Goal: Task Accomplishment & Management: Complete application form

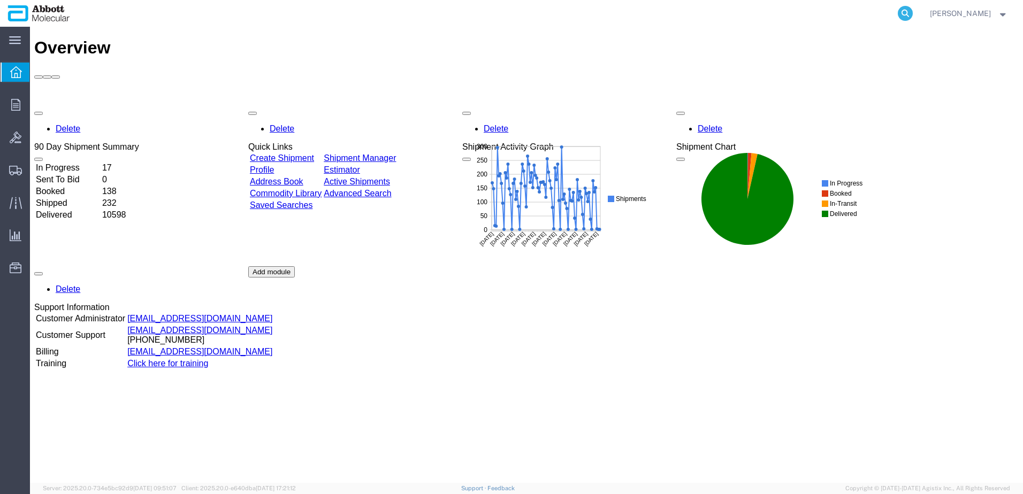
click at [913, 13] on icon at bounding box center [905, 13] width 15 height 15
paste input "57064131"
type input "57064131"
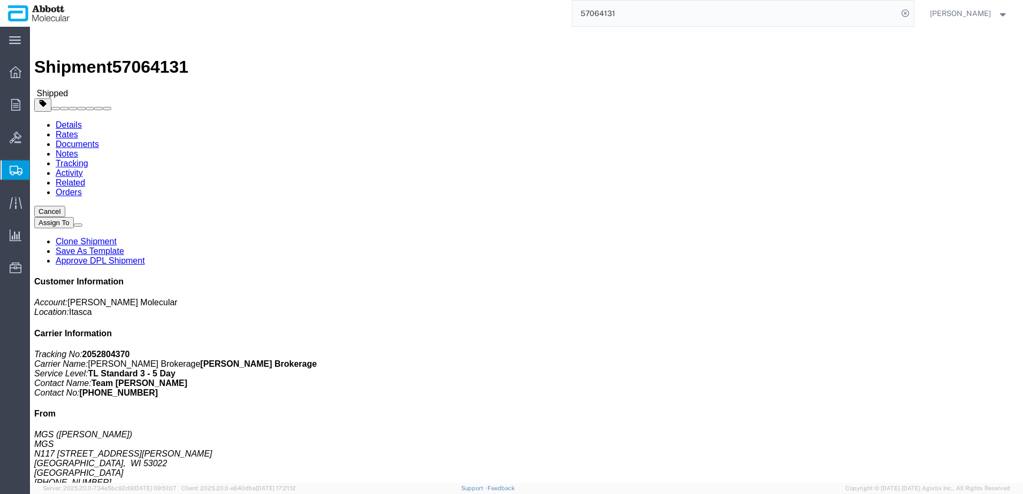
click link "Clone Shipment"
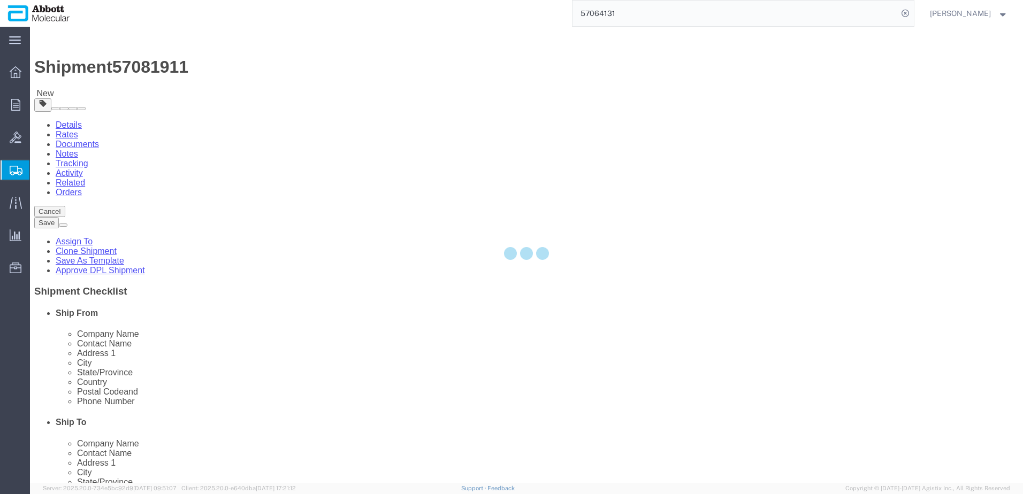
select select
select select "48454"
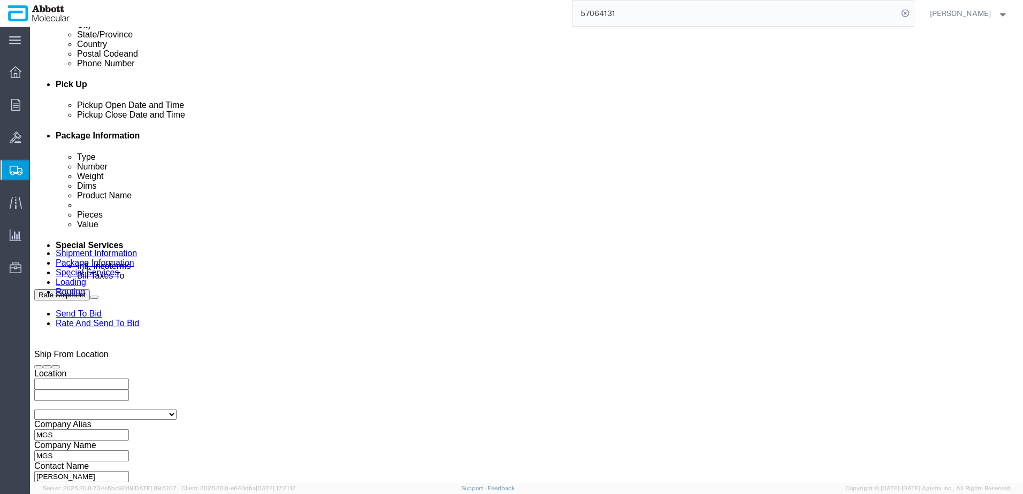
scroll to position [482, 0]
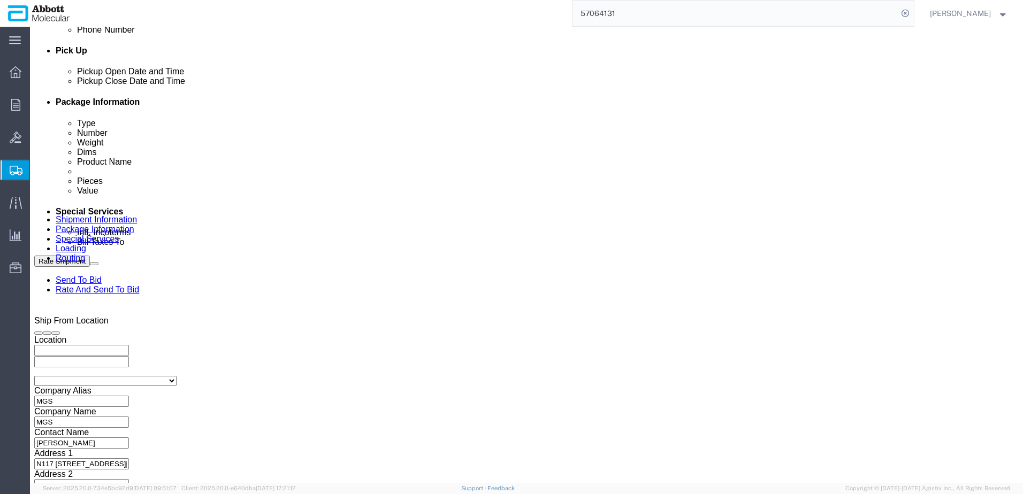
click div "[DATE] 12:48 PM"
click input "12:48 PM"
type input "10:00 AM"
click button "Apply"
click input "MGS_[DATE]"
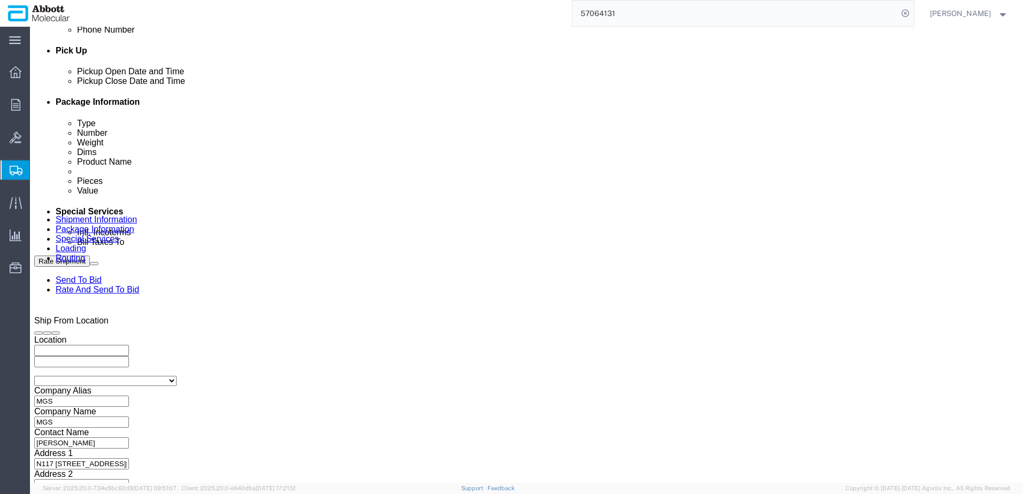
click input "MGS_[DATE]"
type input "MGS_[DATE]"
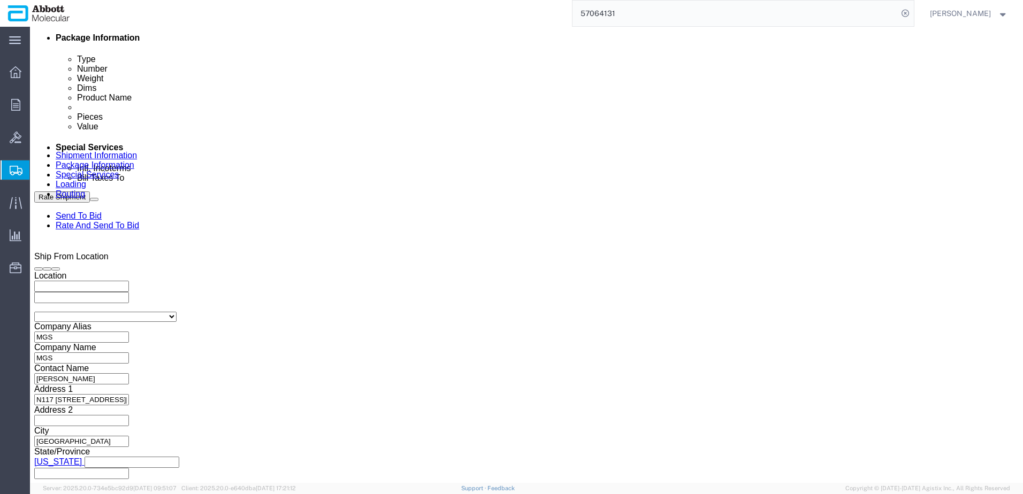
scroll to position [632, 0]
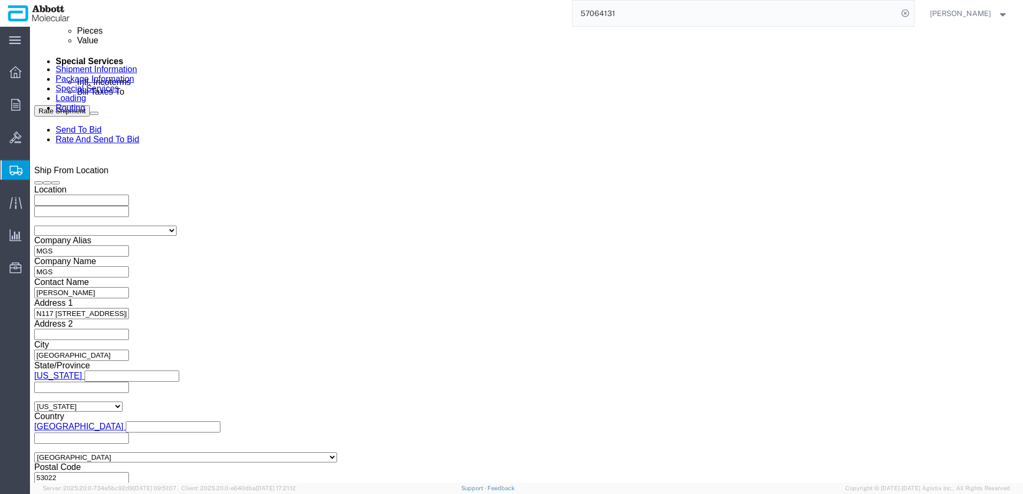
click button "Continue"
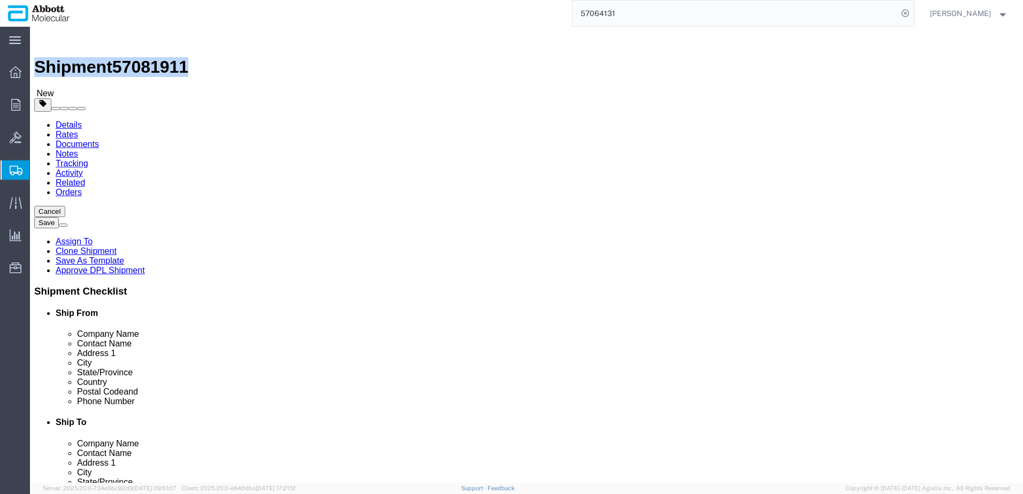
drag, startPoint x: 37, startPoint y: 11, endPoint x: 153, endPoint y: 11, distance: 115.6
click h1 "Shipment 57081911"
copy h1 "Shipment 57081911"
click button "Rate Shipment"
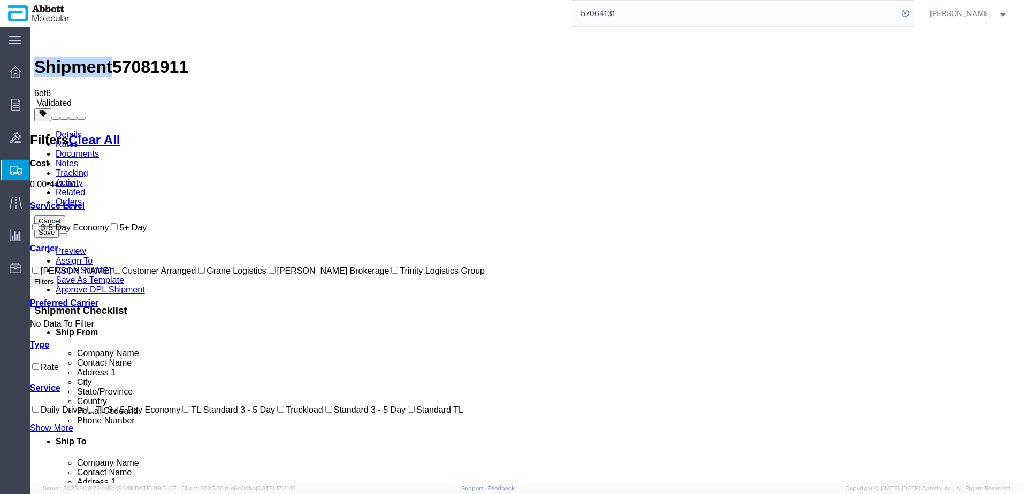
click at [269, 274] on input "[PERSON_NAME] Brokerage" at bounding box center [272, 270] width 7 height 7
checkbox input "true"
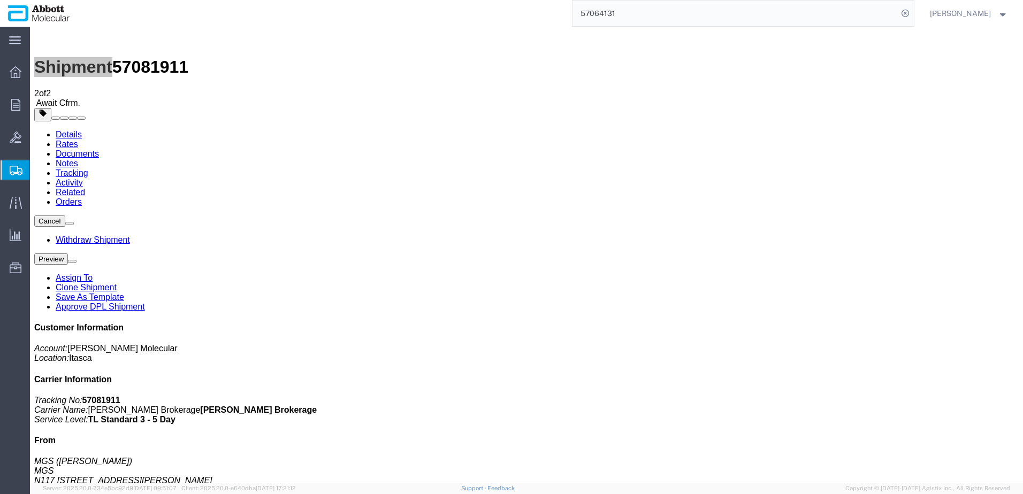
click at [0, 0] on span "Create from Template" at bounding box center [0, 0] width 0 height 0
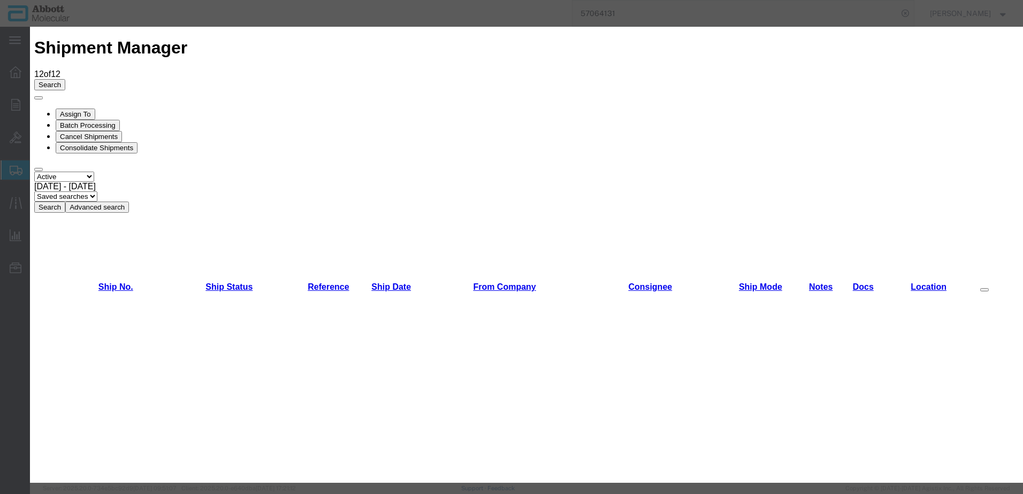
scroll to position [642, 0]
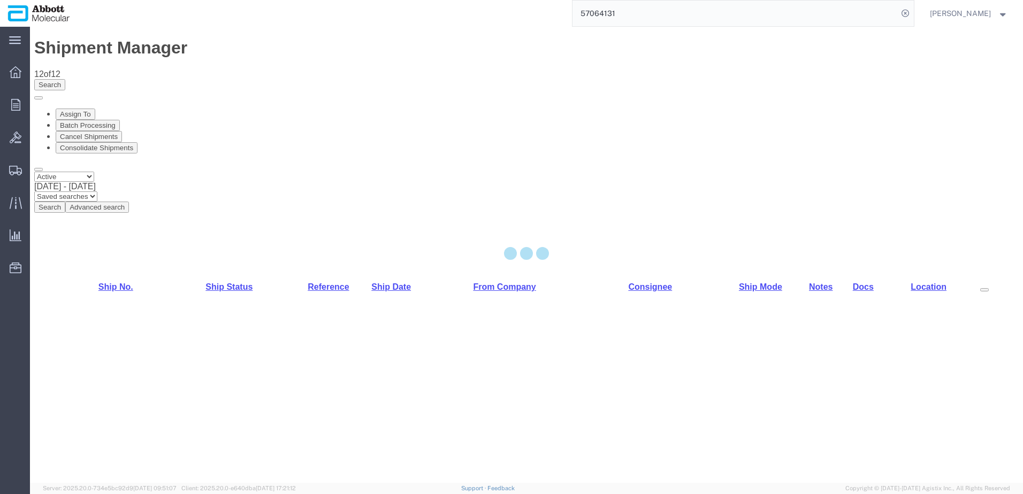
select select "48454"
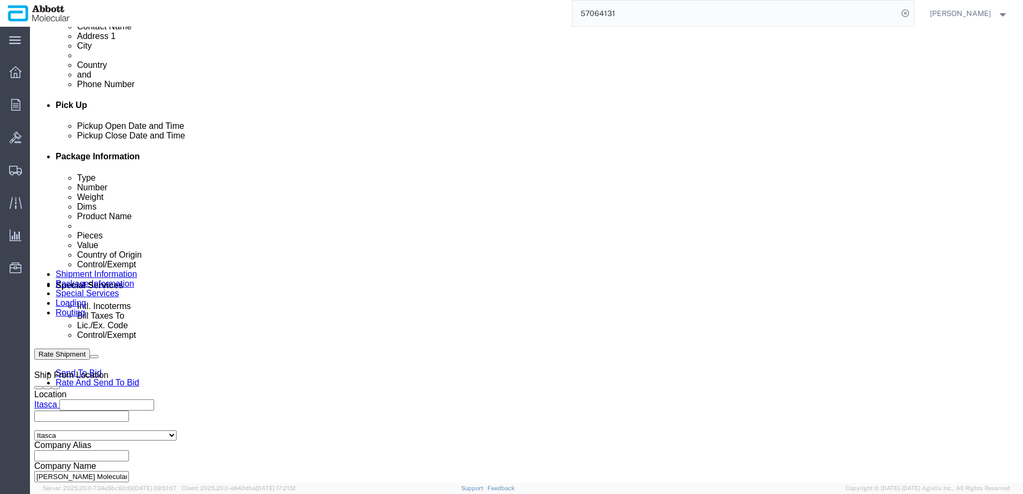
scroll to position [428, 0]
click input "text"
paste input "620809284"
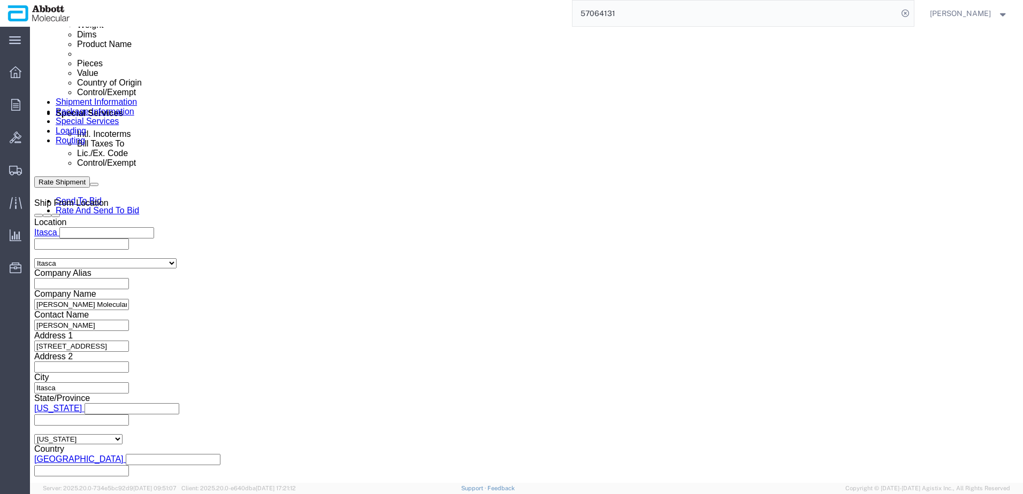
scroll to position [643, 0]
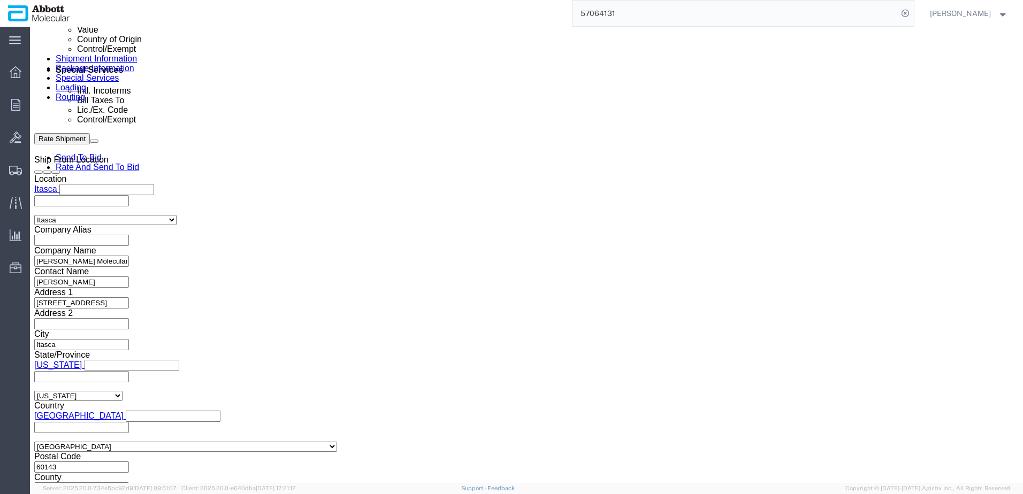
type input "620809284"
click button "Continue"
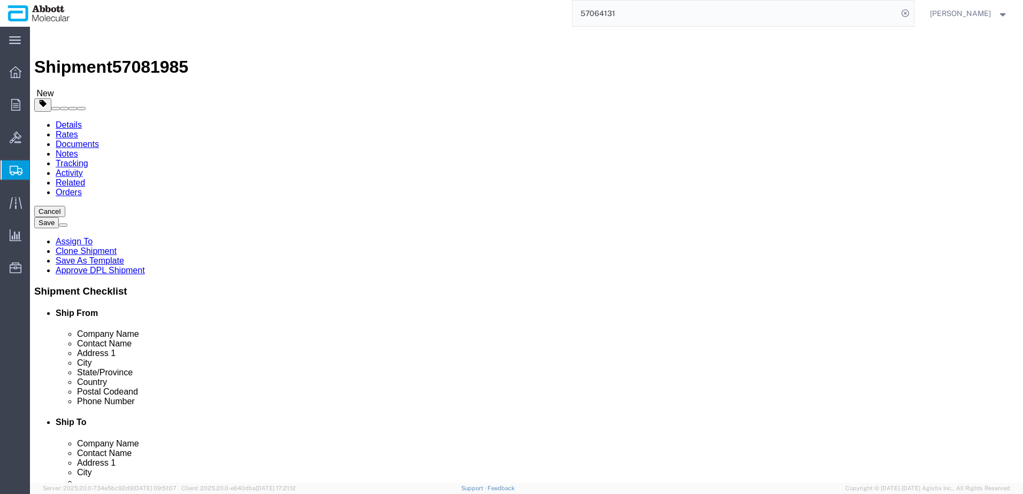
click select "Select Box (B) Box (C) Box (D) Cardboard Box(es) Crate (Instrument) Crate(s) En…"
select select "PSST"
click select "Select Box (B) Box (C) Box (D) Cardboard Box(es) Crate (Instrument) Crate(s) En…"
click input "text"
type input "48"
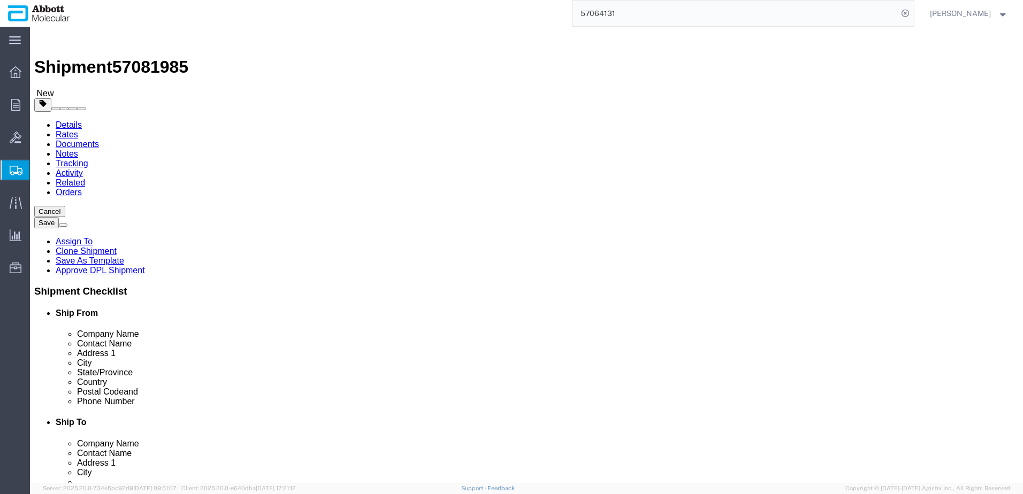
type input "40"
type input "32"
click input "checkbox"
checkbox input "true"
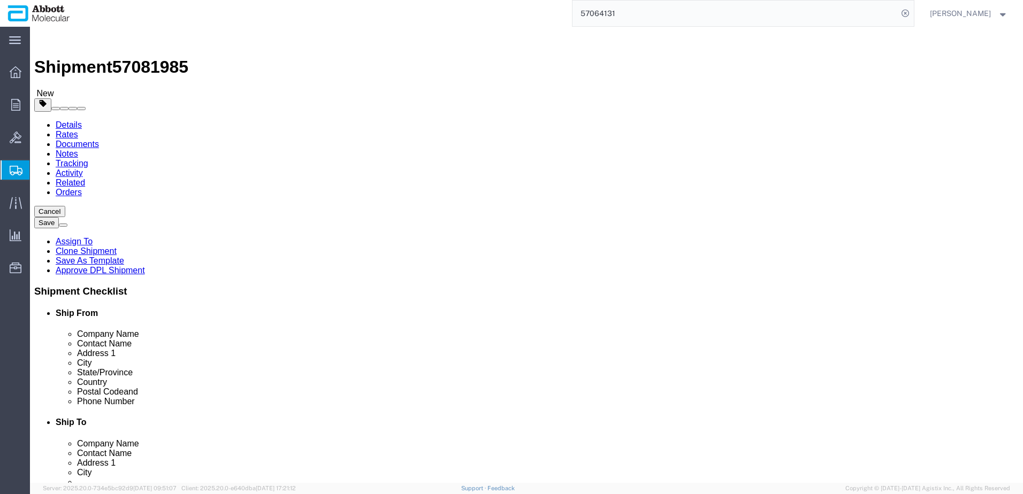
type input "AMBIENT"
click link "Add Content"
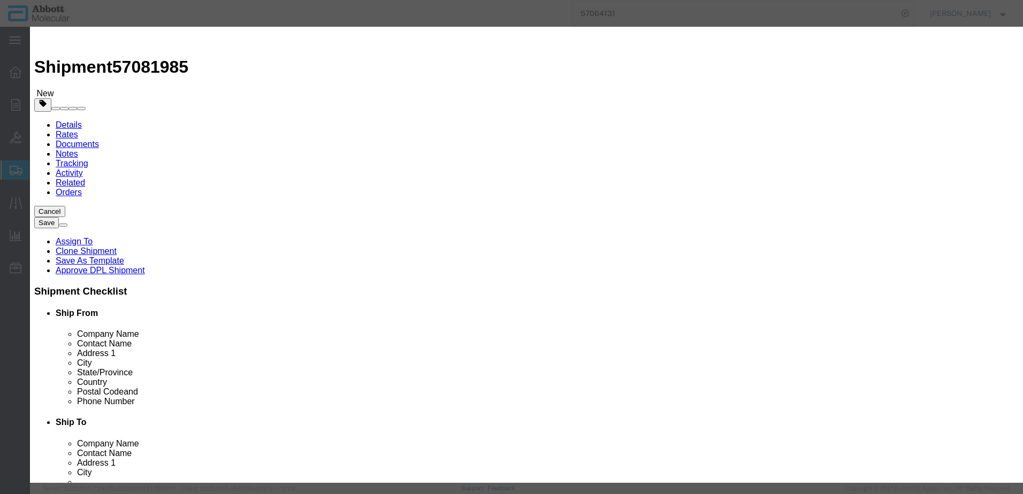
click div "Commodity library"
click input "text"
type input "56-190001"
click td "Name: 56-190001"
type input "1"
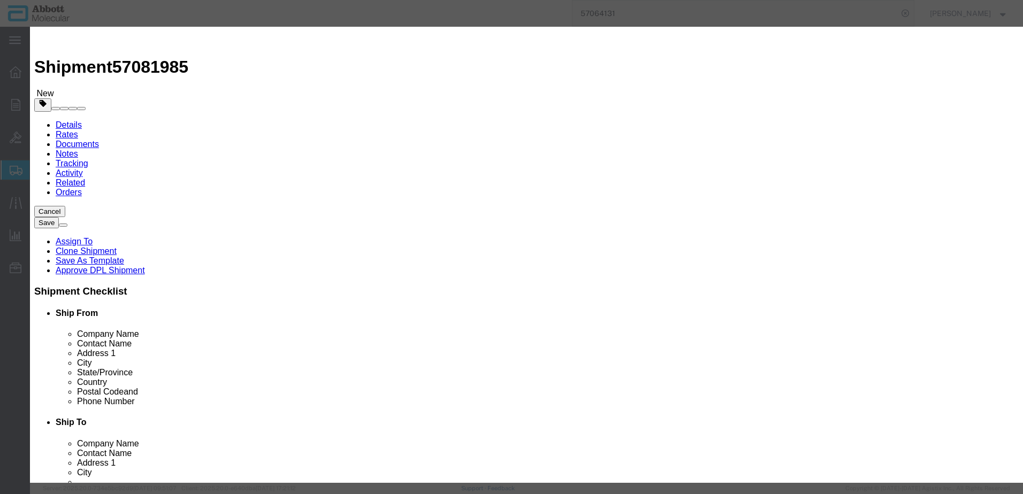
select select
select select "US"
type input "AMBIENT"
type input "8413190000"
select select "BIS"
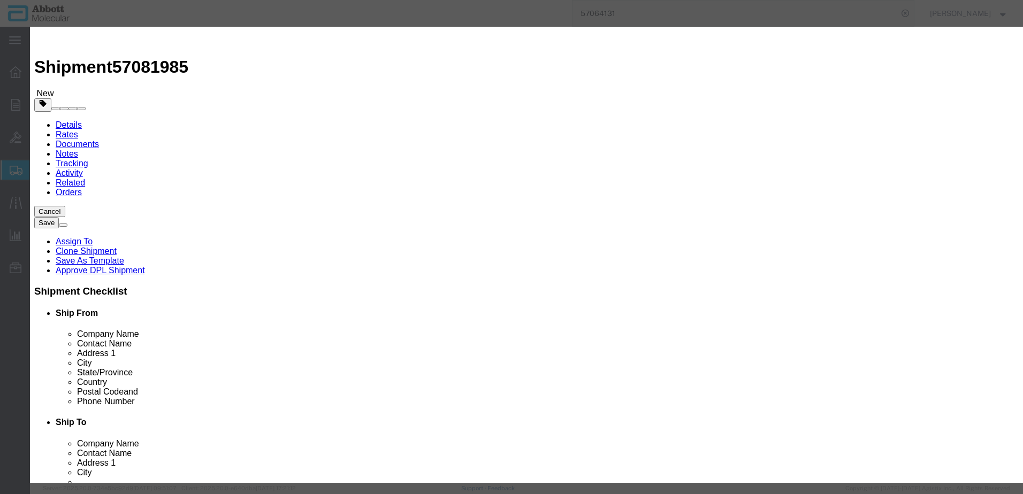
checkbox input "false"
type input "56-190001"
type textarea "PUMP; 2500UL; RESERVOIR; H20-ETOH-EVB"
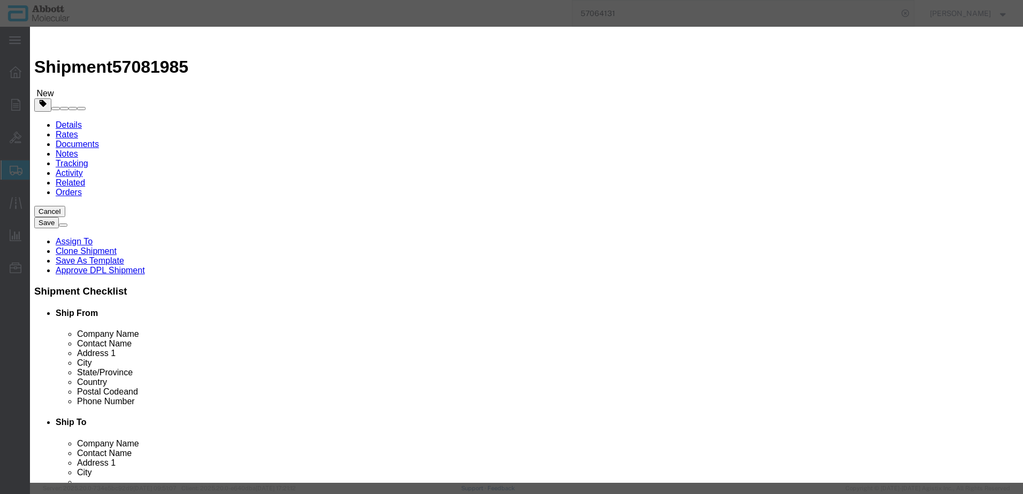
select select "NLR"
type input "56-190001"
type input "1"
click button "Save & Add Another"
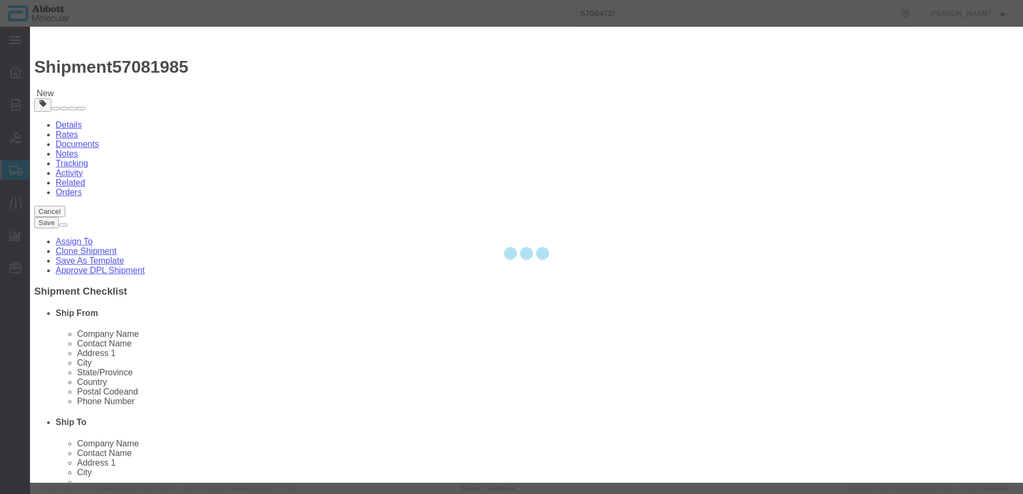
select select "EA"
select select
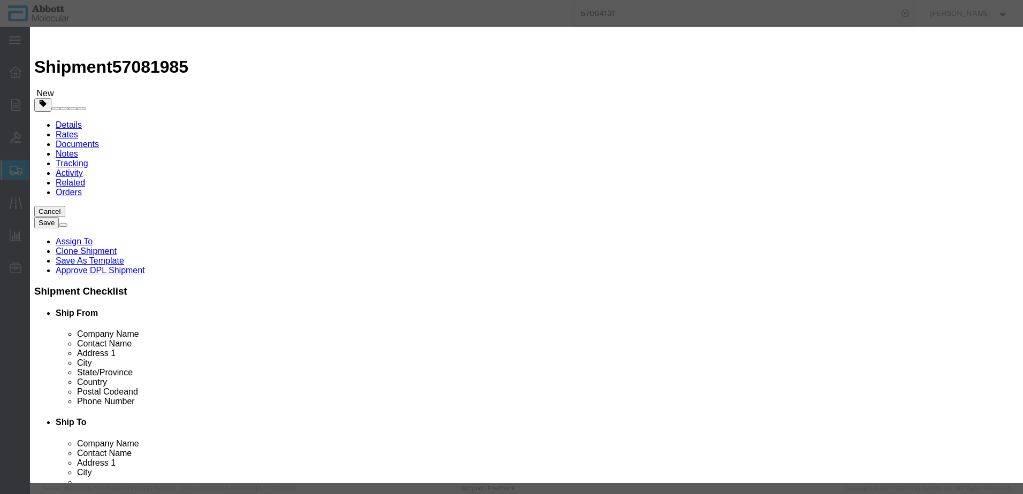
click input "text"
type input "56-190002"
click strong "56-190002"
type input "1"
select select
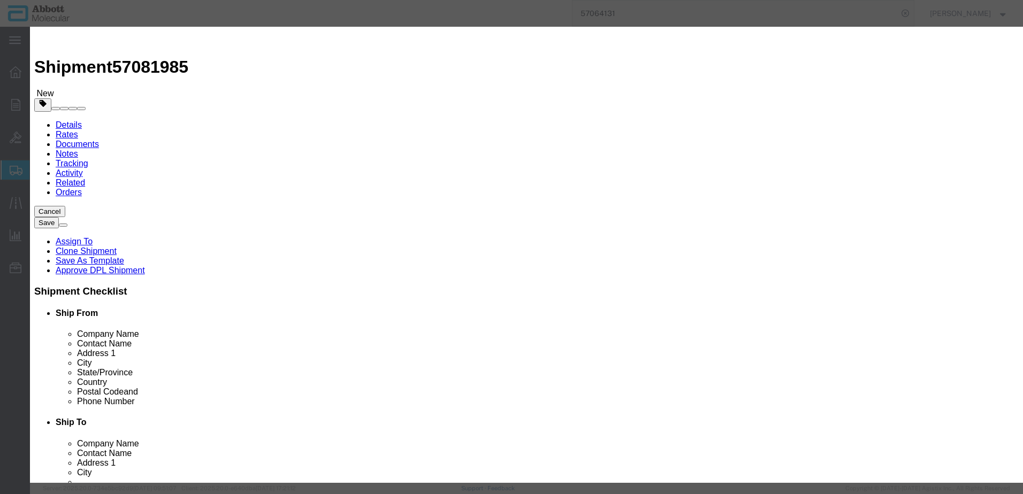
select select "US"
type input "AMBIENT"
type input "8413190000"
select select "BIS"
checkbox input "false"
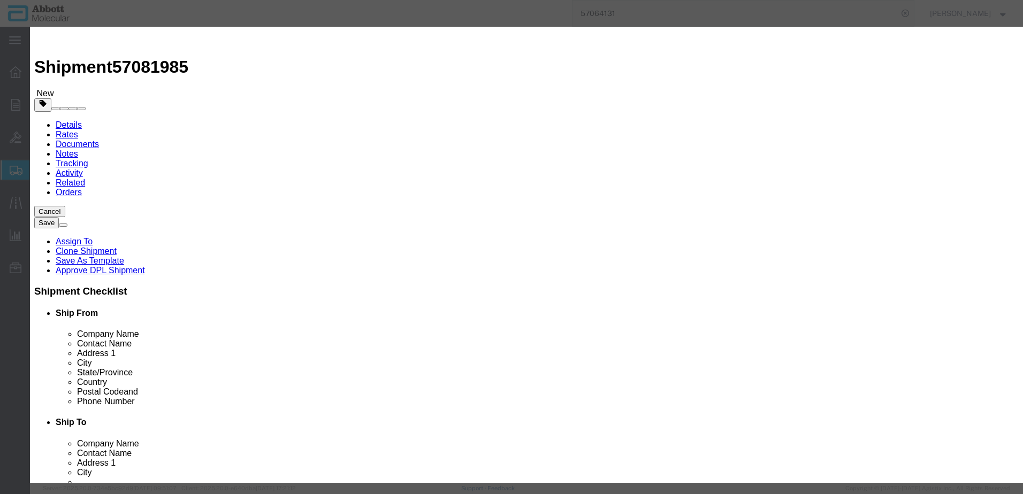
checkbox input "false"
type input "56-190002"
type textarea "PUMP; 2500UL; RESERVOIR; LYSIS"
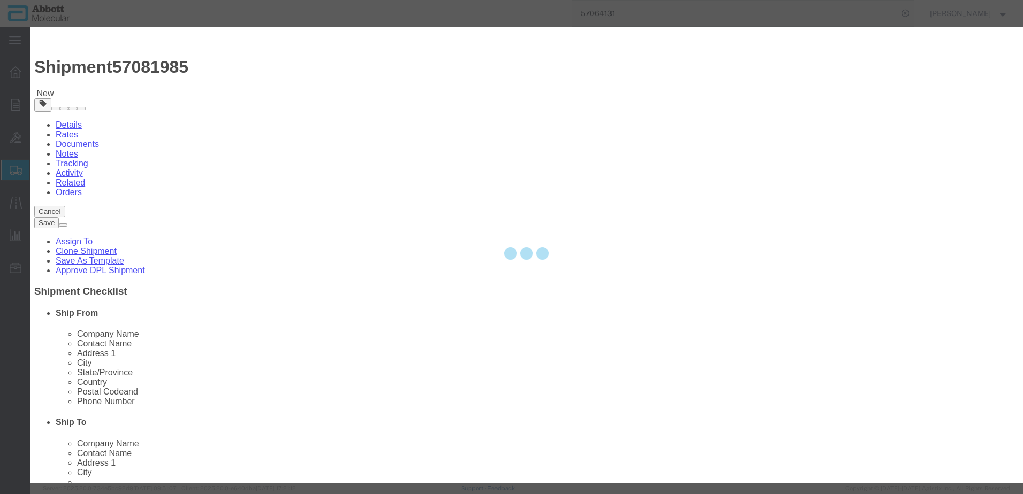
select select "NLR"
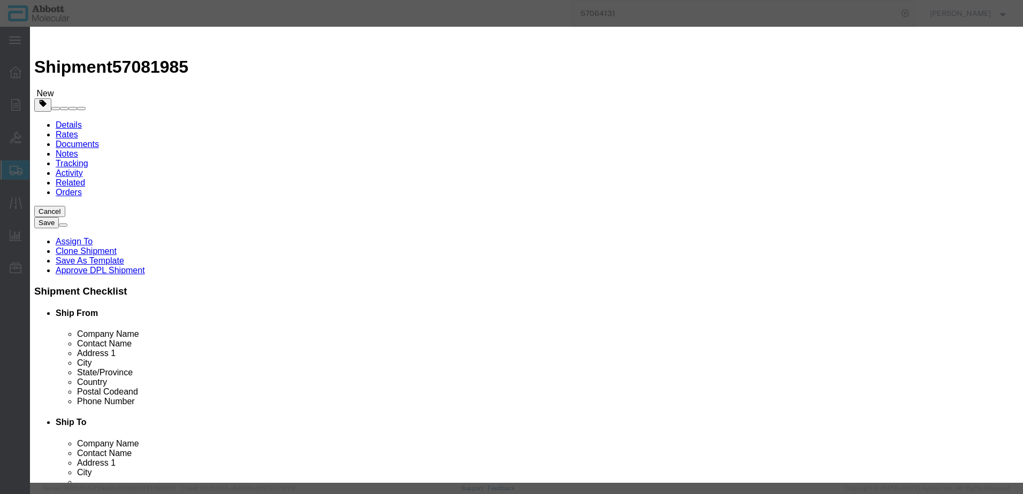
type input "56-190002"
type input "2"
click button "Save & Add Another"
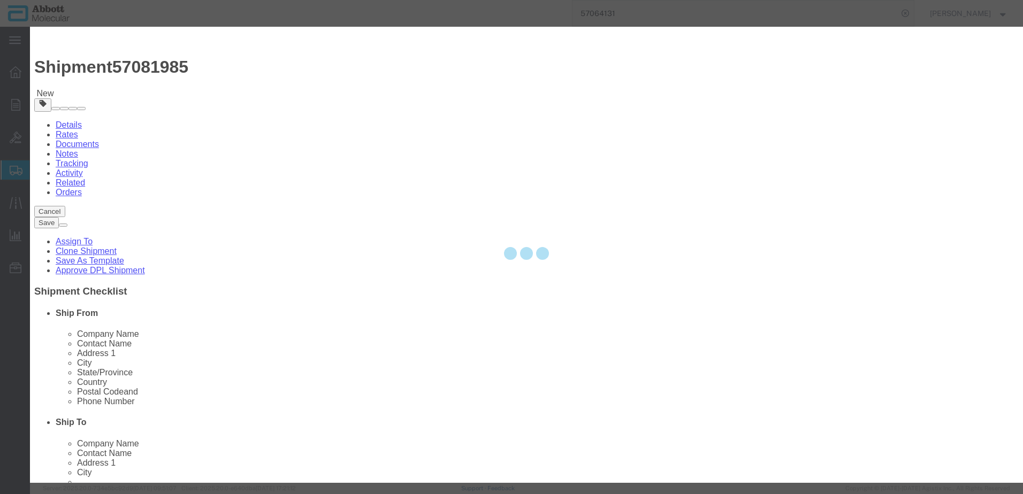
select select "EA"
select select
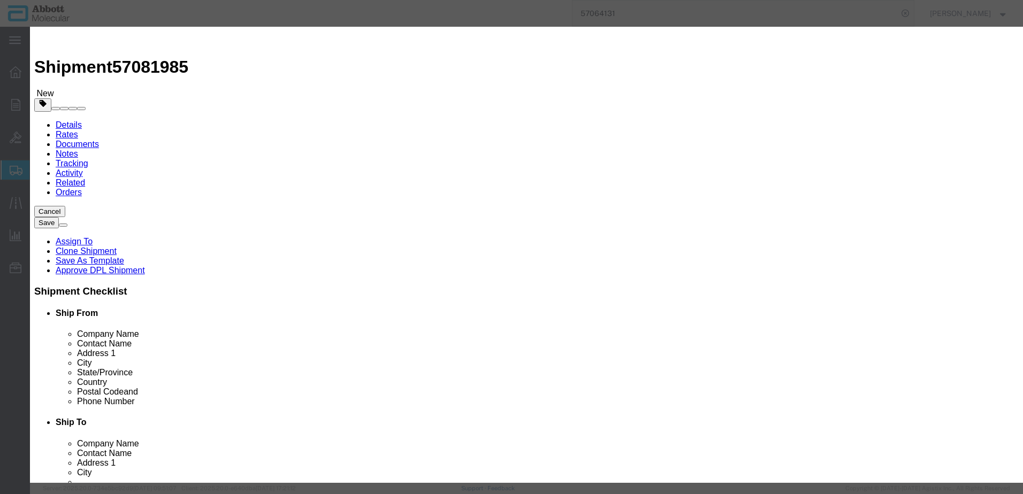
click input "text"
type input "56-190004"
click strong "56-190004"
type input "1"
select select
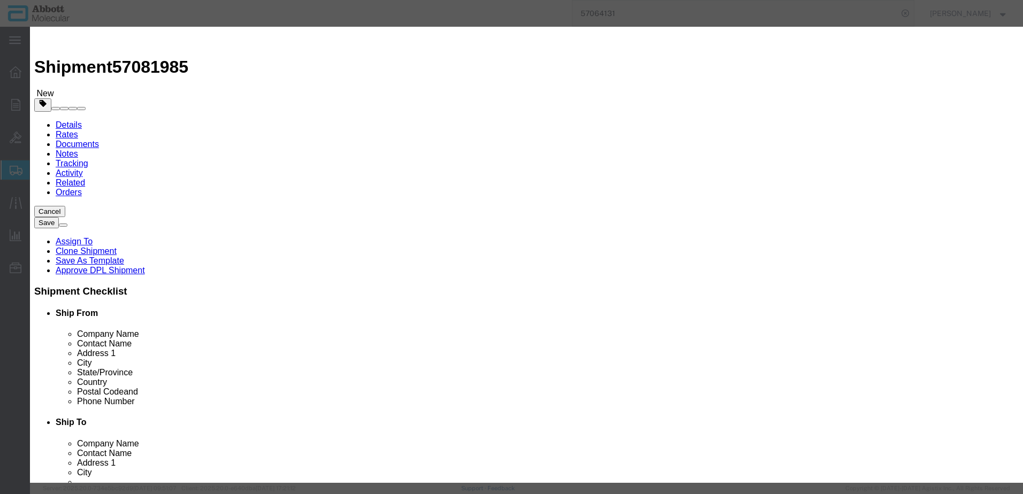
select select "US"
type input "AMBIENT"
type input "8413810040"
select select "BIS"
checkbox input "false"
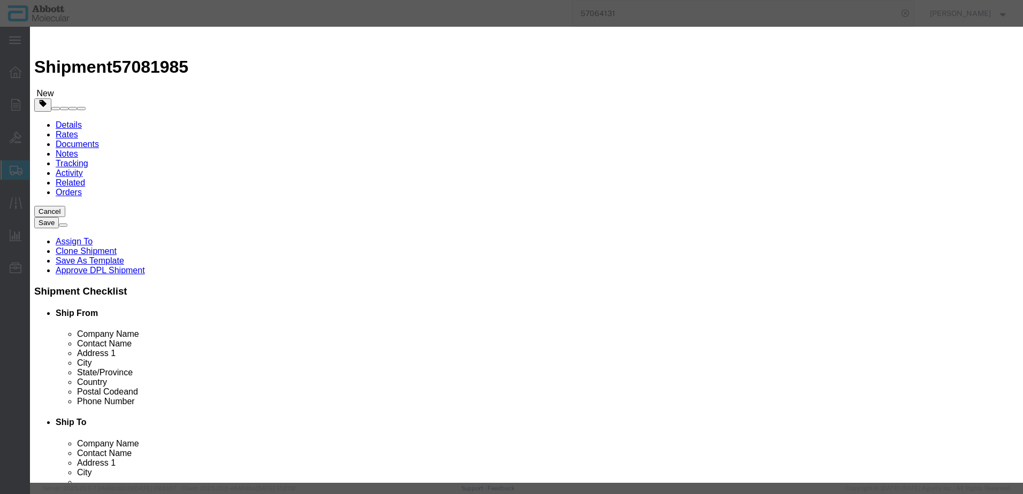
checkbox input "false"
type input "56-190004"
type textarea "PUMP; PERISTALTIC; SOLUTIONS DRAWER"
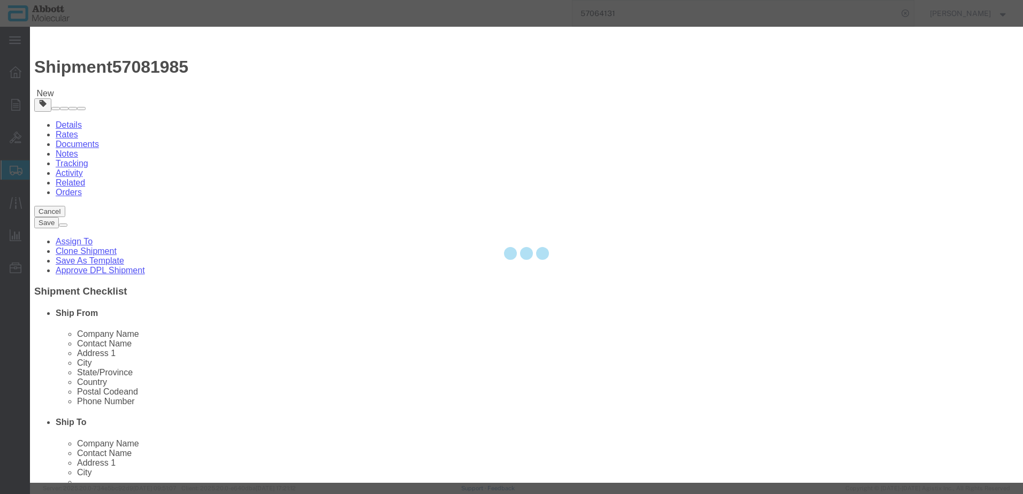
select select "NLR"
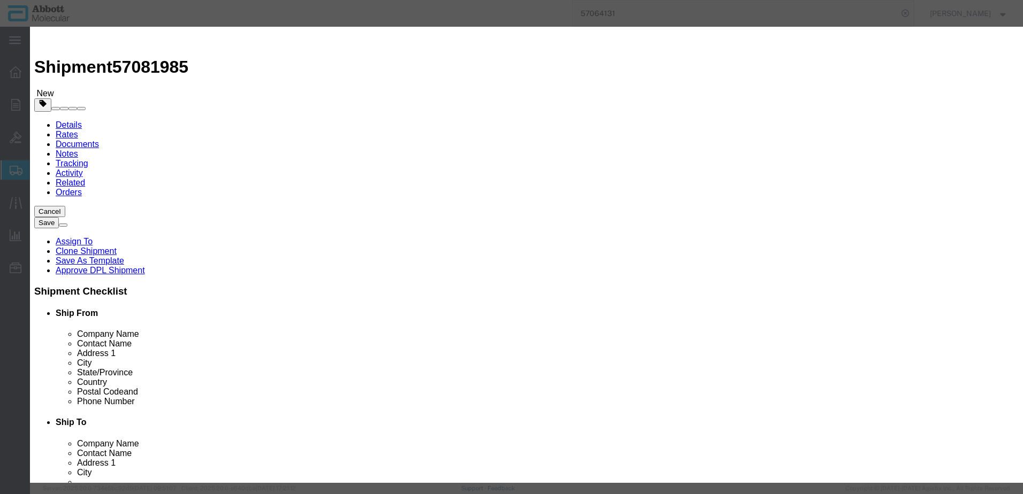
type input "56-190004"
type input "2"
click button "Save & Add Another"
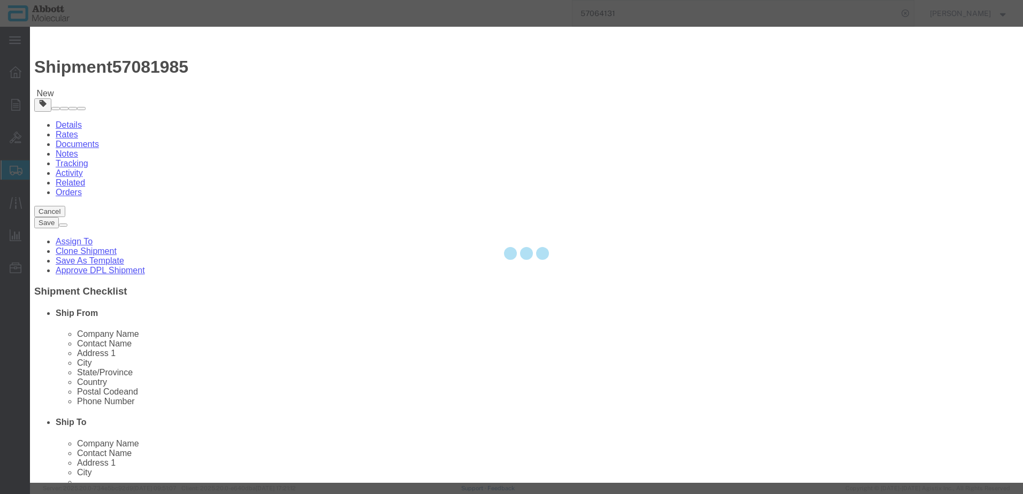
select select "EA"
select select
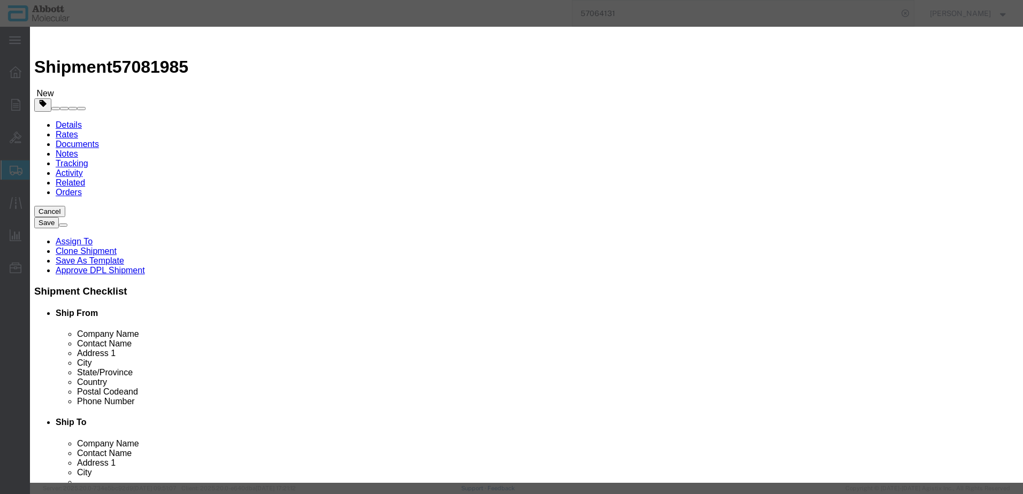
click input "text"
type input "56-190005"
click strong "56-190005"
type input "1"
select select
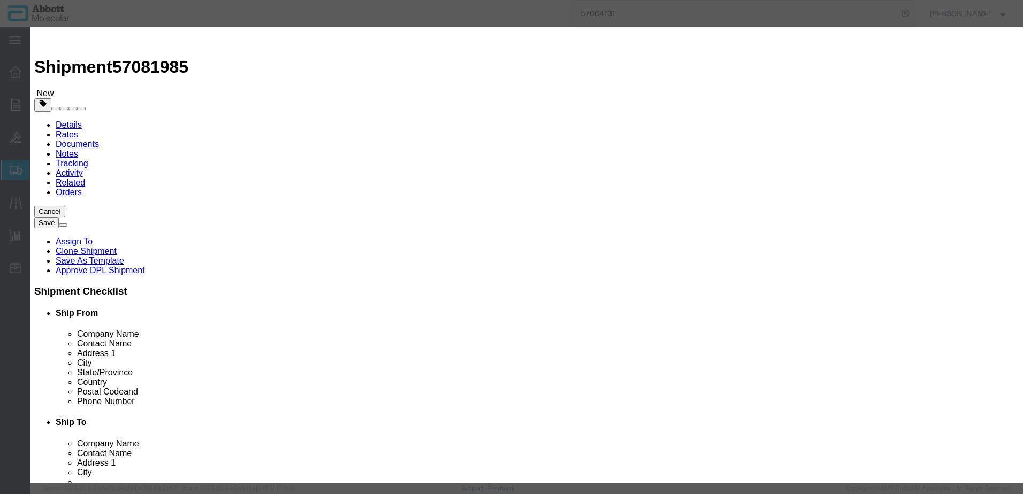
select select "US"
type input "AMBIENT"
type input "8537109170"
select select "BIS"
checkbox input "false"
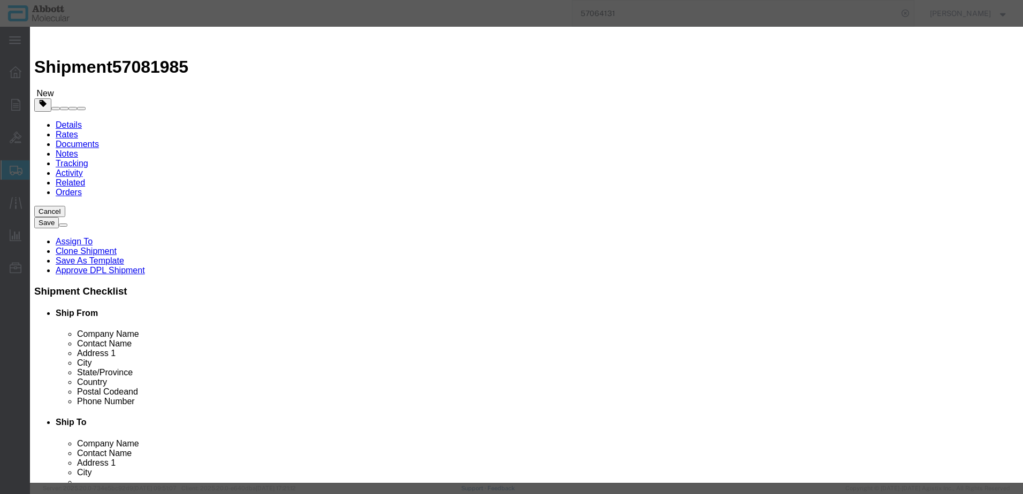
checkbox input "false"
type input "56-190005"
type textarea "PCB; UNIVERSAL SYSTEM SOLUTIONS DRAWER"
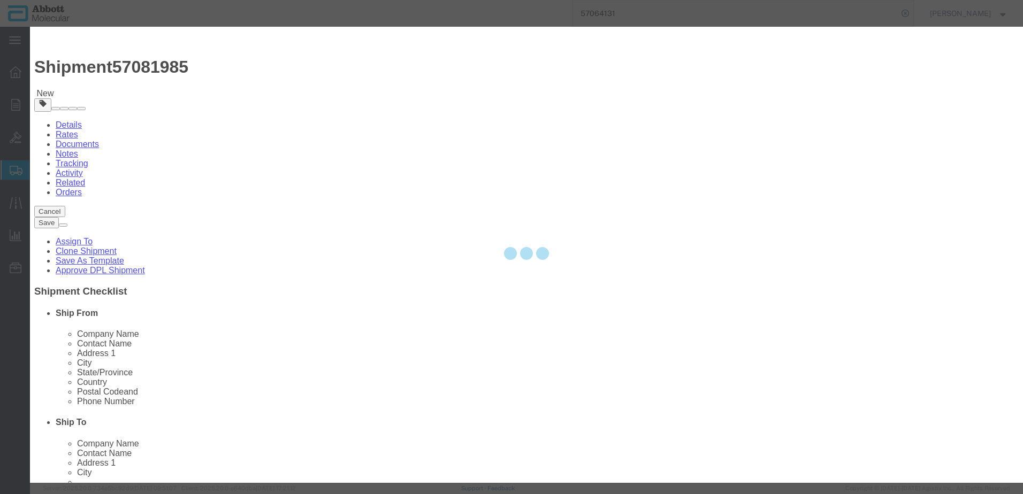
select select "NLR"
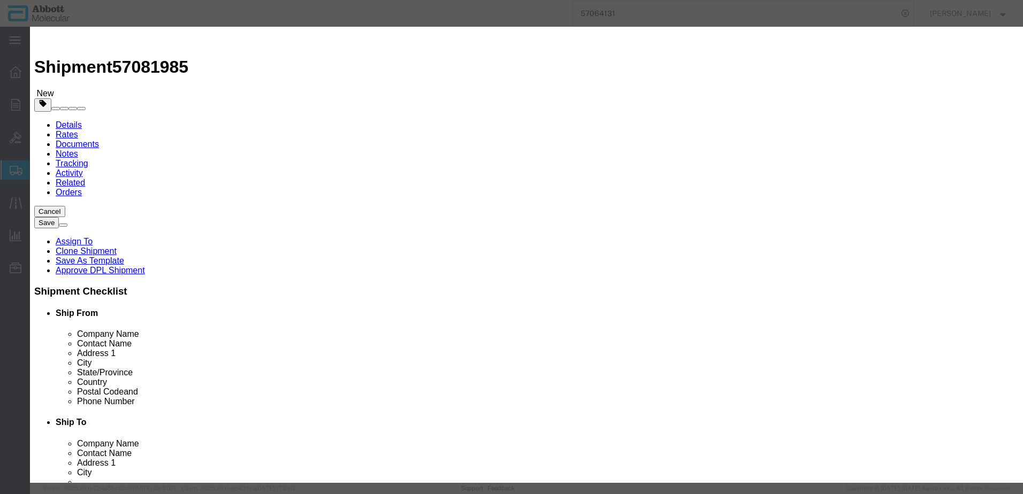
type input "56-190005"
type input "2"
click button "Save & Add Another"
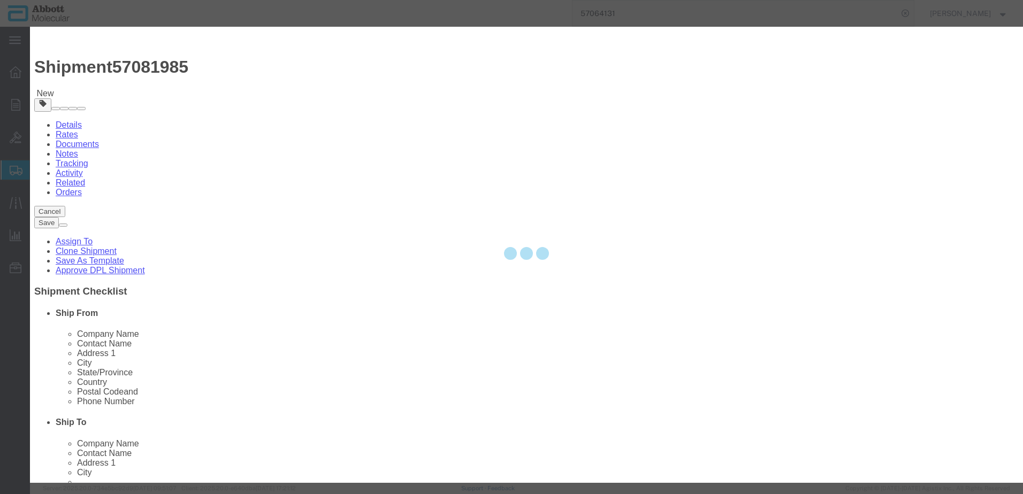
select select "EA"
select select
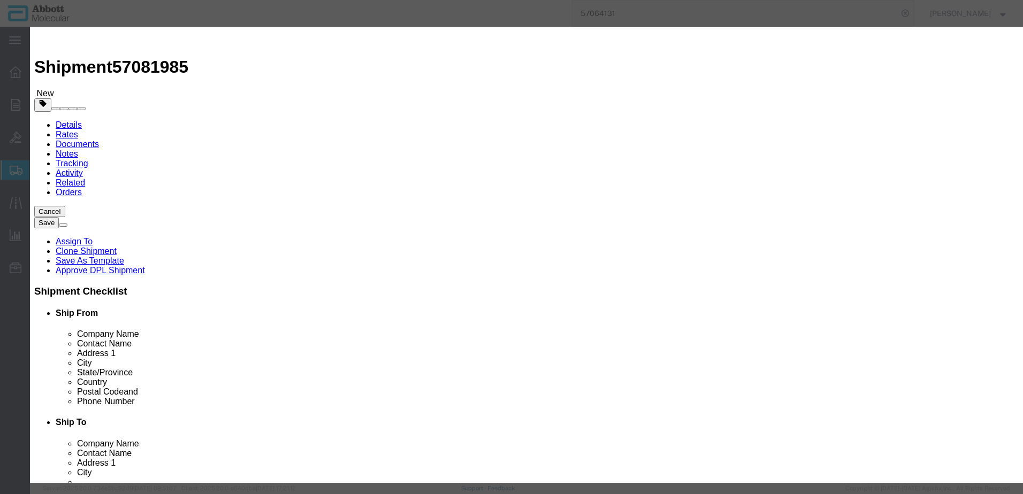
click input "text"
type input "56-190036"
click strong "56-190036"
type input "1"
select select
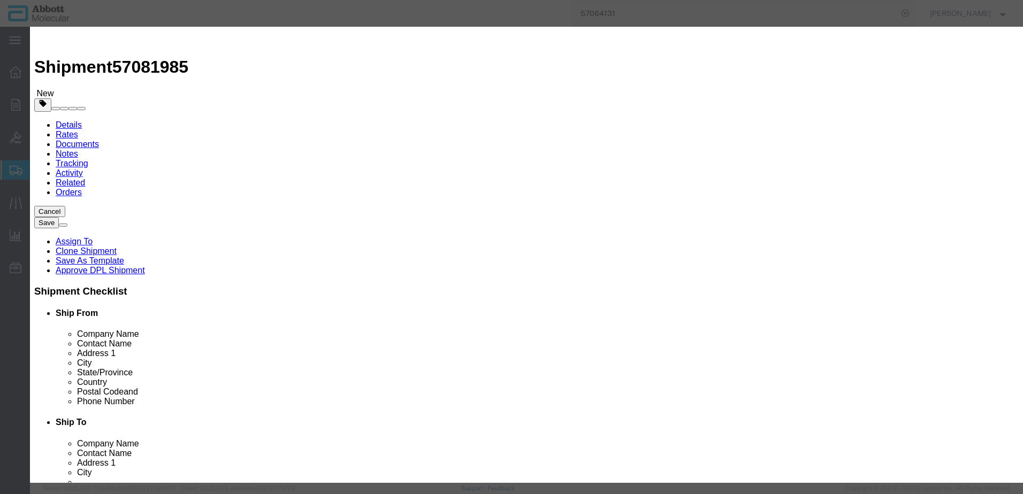
select select "US"
type input "AMBIENT"
type input "9027905995"
select select "BIS"
checkbox input "false"
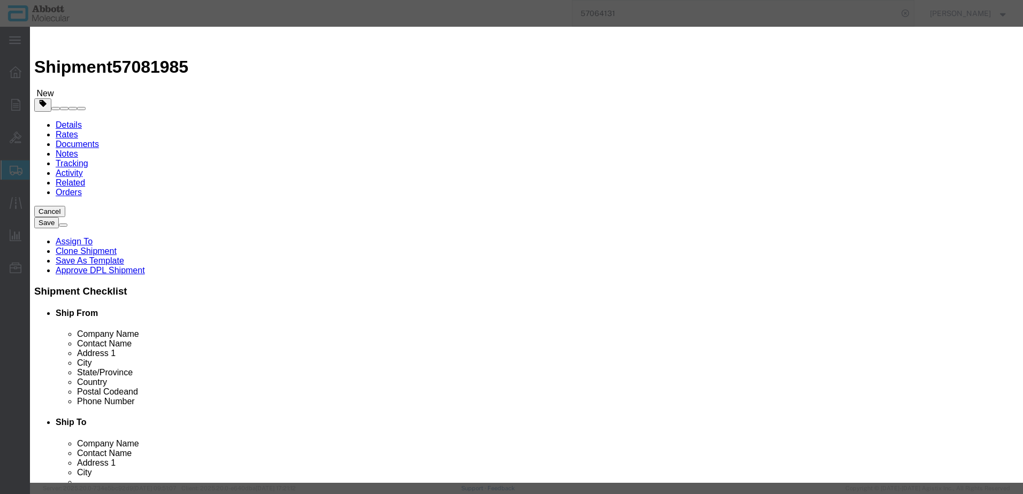
checkbox input "false"
type input "56-190036"
type textarea "SYSTEM SOLUTIONS REAGENT CRADLE 4 LYSIS REPLACEMENT KIT"
select select "NLR"
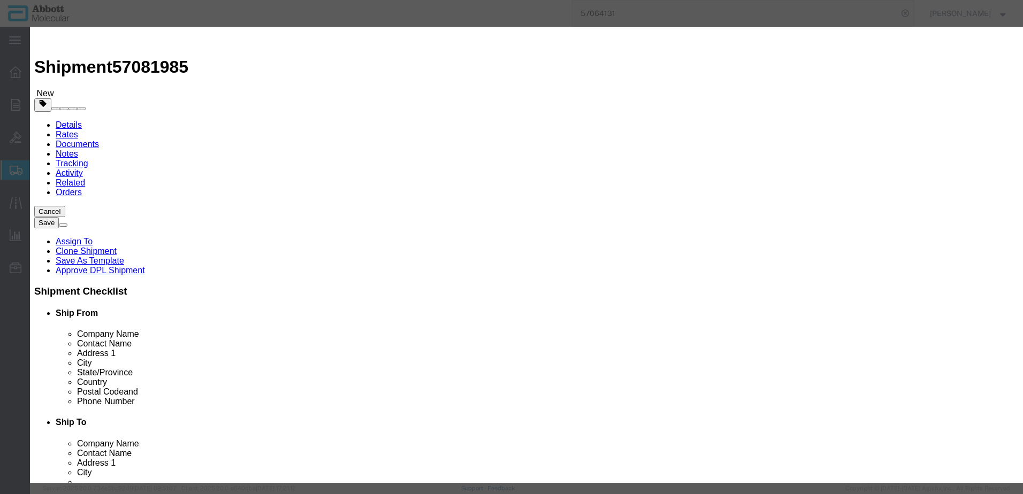
type input "56-190036"
type input "2"
click button "Save & Add Another"
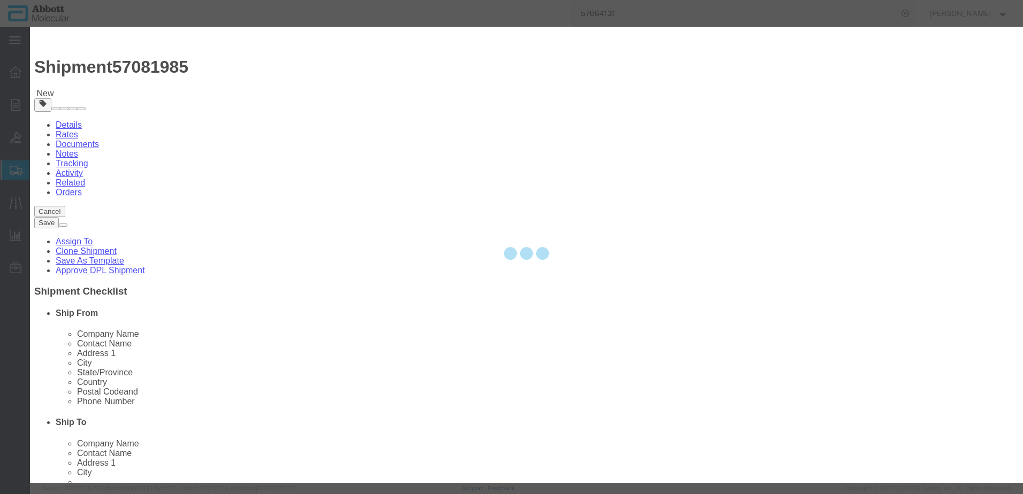
select select "EA"
select select
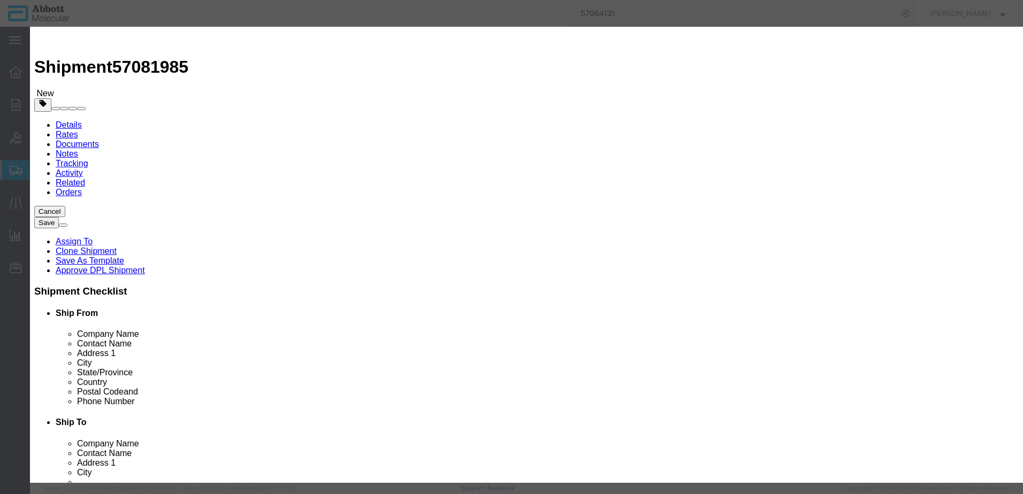
click input "text"
type input "56-190041"
click td "Model: 56-190041"
type input "1"
select select
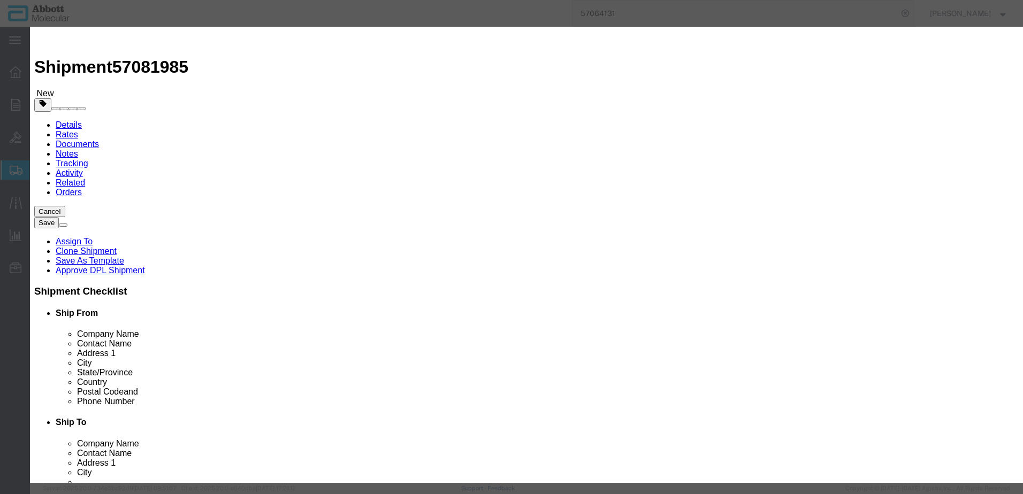
select select "MX"
type input "AMBIENT"
type input "8541498000"
select select "BIS"
checkbox input "false"
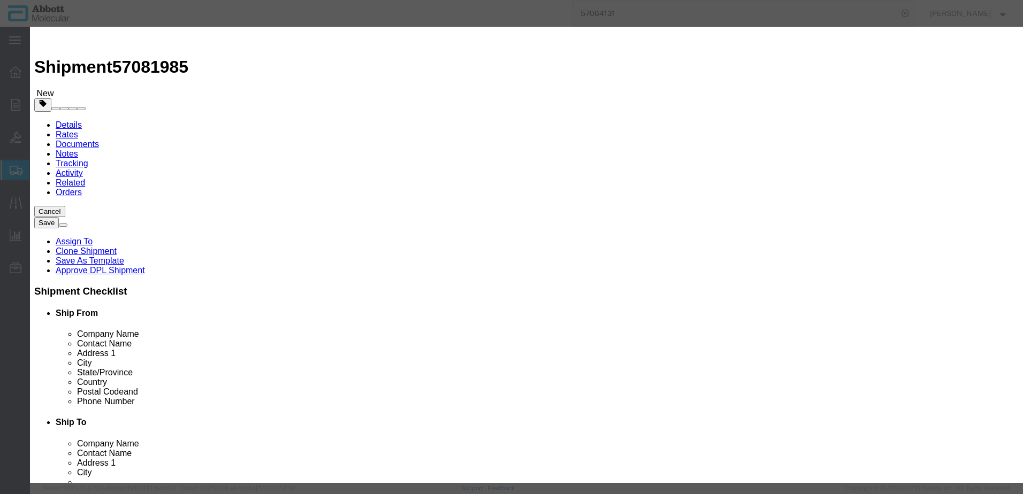
checkbox input "false"
type input "56-190041"
type textarea "SENSOR; PRESENCE; WASTE BOTTLE 1"
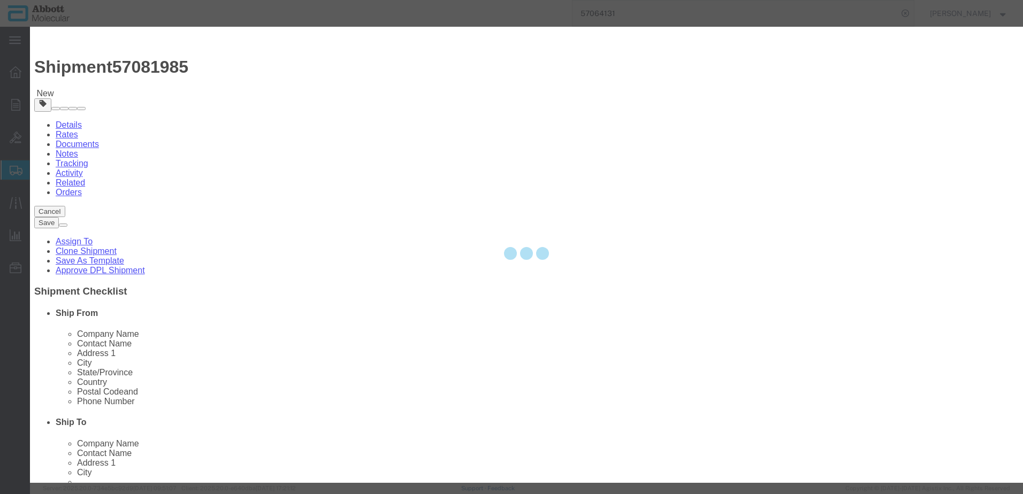
select select "NLR"
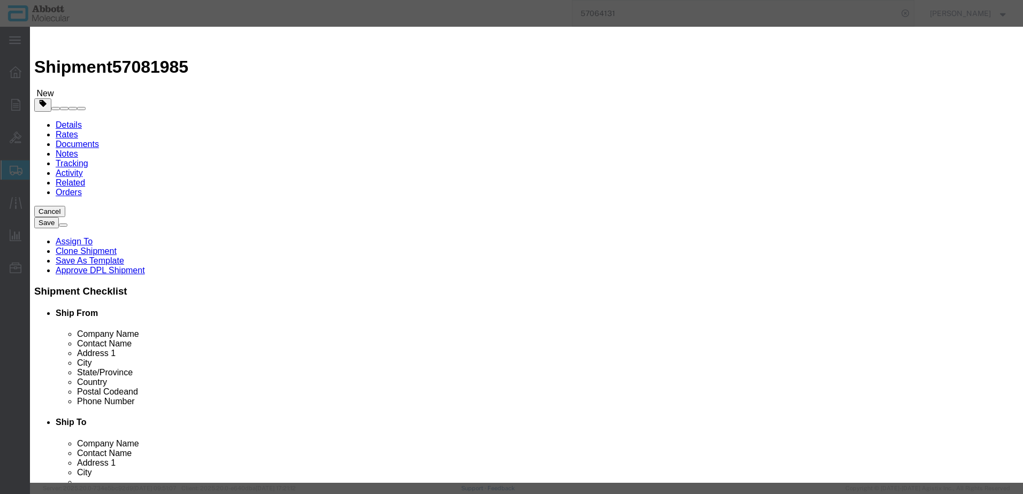
type input "56-190041"
type input "1"
click button "Save & Add Another"
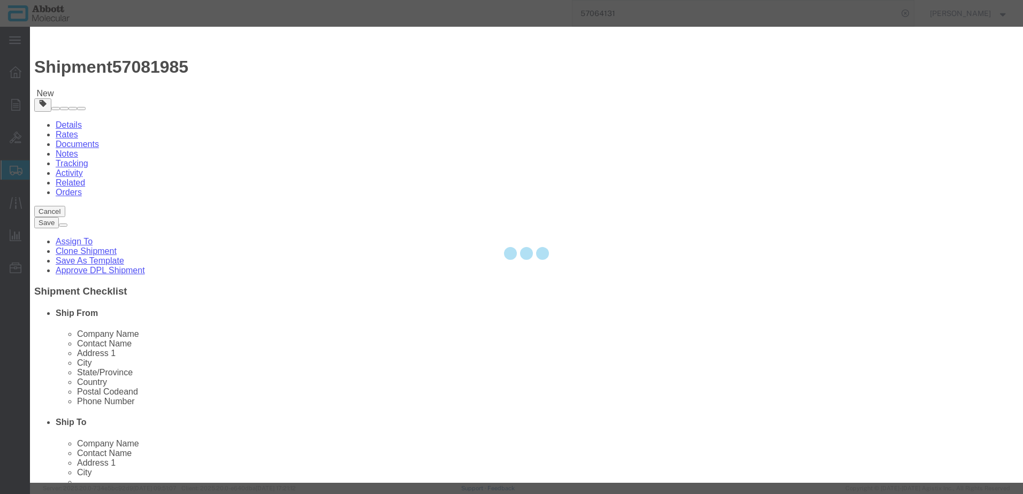
select select "EA"
select select
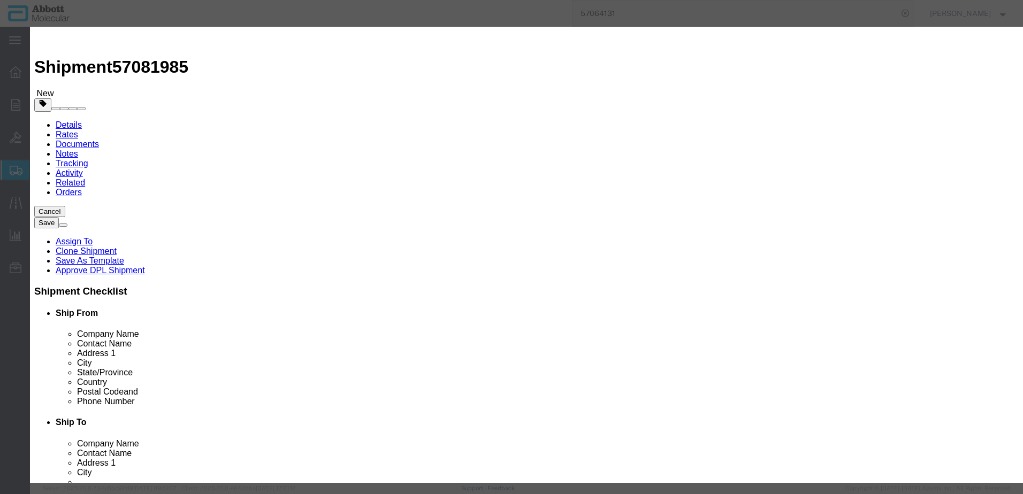
click input "text"
type input "[PHONE_NUMBER]"
click input "[PHONE_NUMBER]"
click strong "[PHONE_NUMBER]"
type input "1"
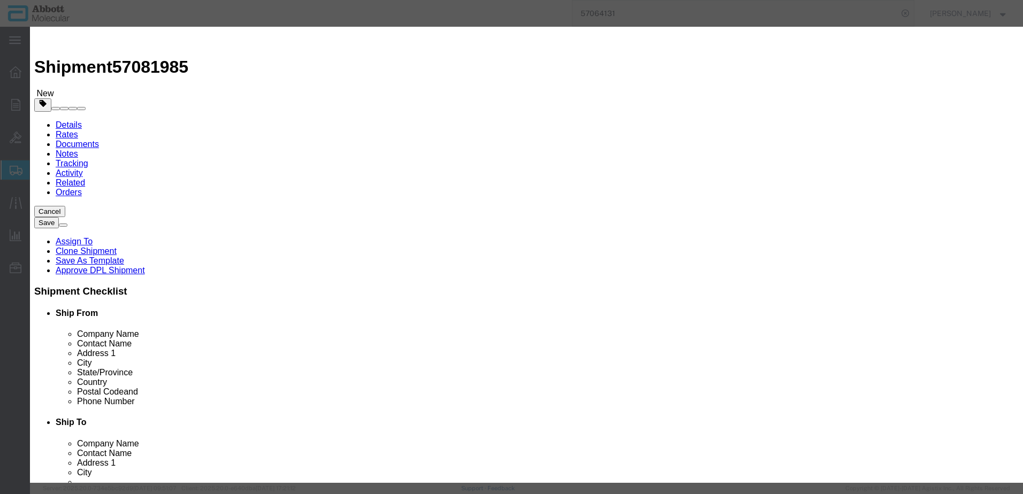
select select "USD"
select select "US"
type input "9027905995"
type input "EAR99"
select select "BIS"
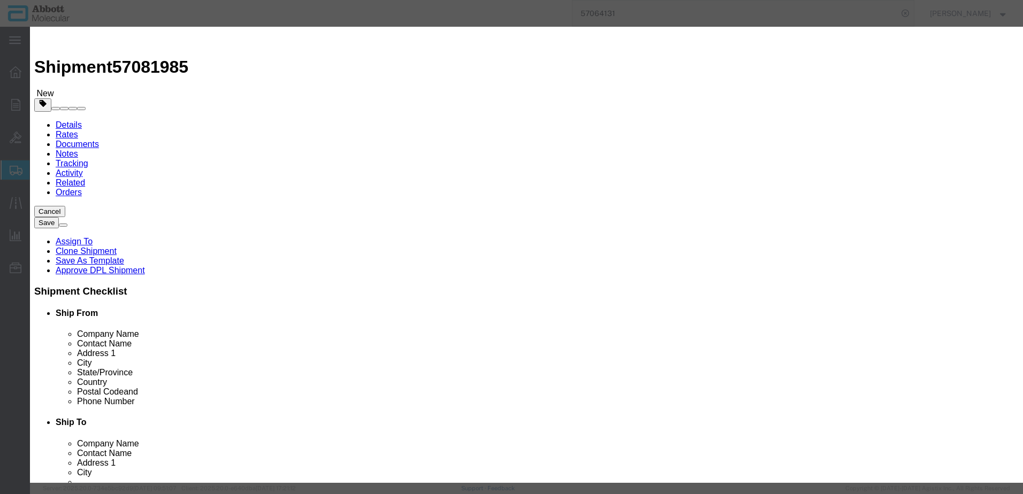
type input "[PHONE_NUMBER]"
type textarea "Reservoir Sensor, Dual Tube"
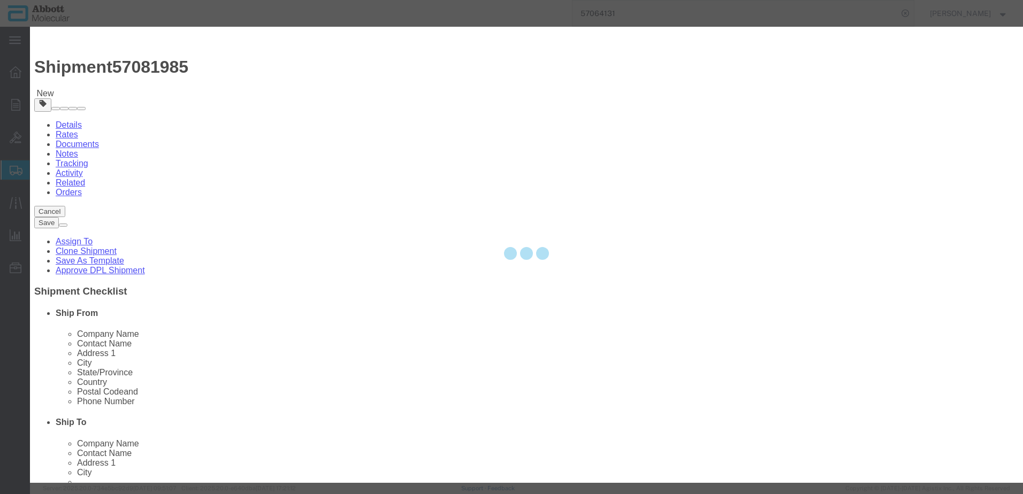
select select "NLR"
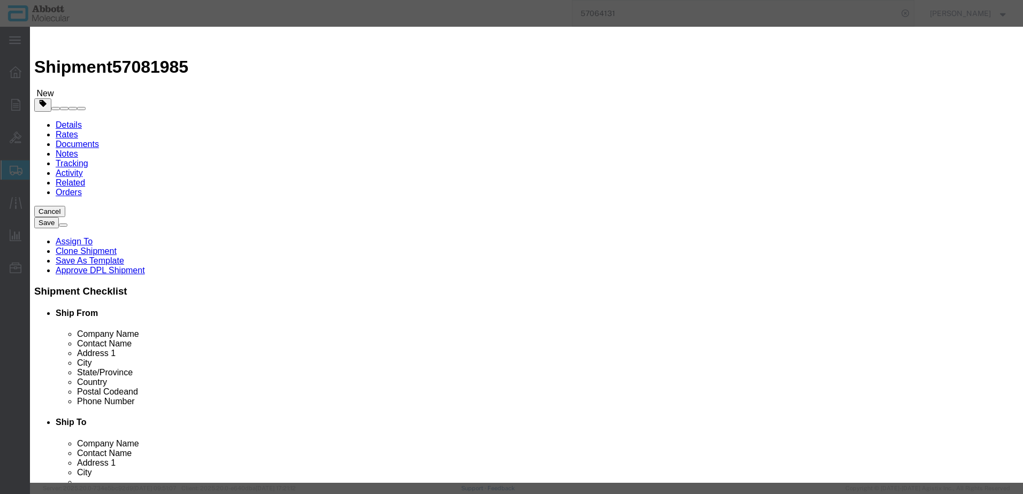
type input "[PHONE_NUMBER]"
type input "2"
click select "Select Account Type Activity ID Airline Appointment Number ASN Batch Number Bil…"
select select "BATCH_NUMBER"
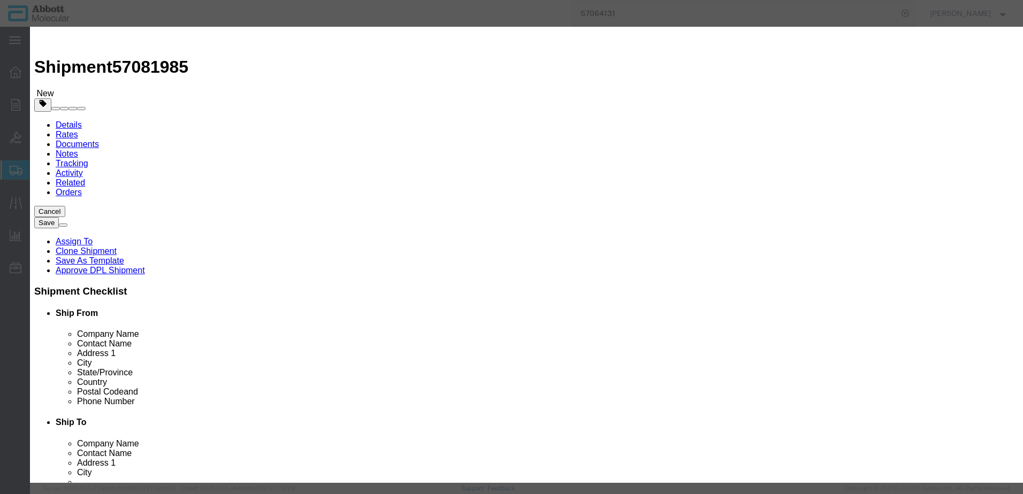
click select "Select Account Type Activity ID Airline Appointment Number ASN Batch Number Bil…"
type input "1001102113"
click button "Save & Add Another"
click input "text"
drag, startPoint x: 356, startPoint y: 102, endPoint x: 276, endPoint y: 123, distance: 83.1
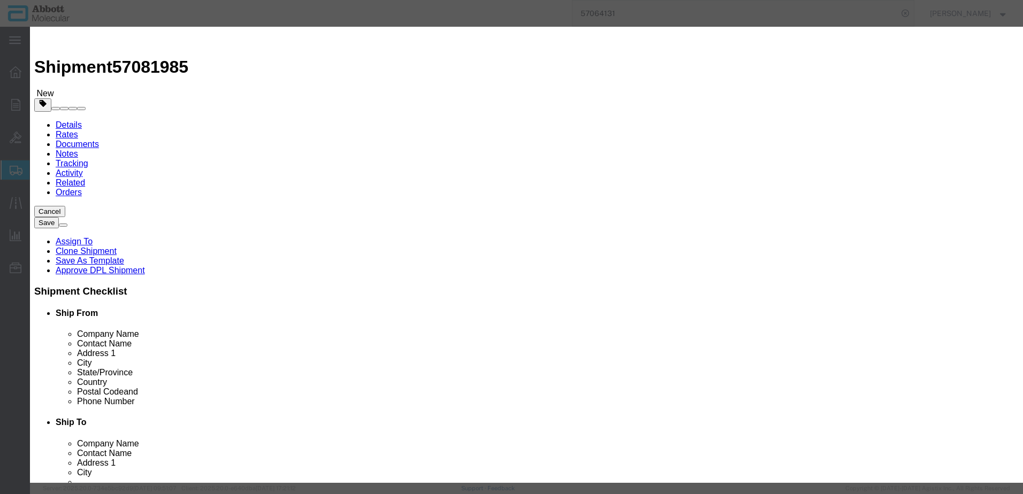
click strong "[PHONE_NUMBER]"
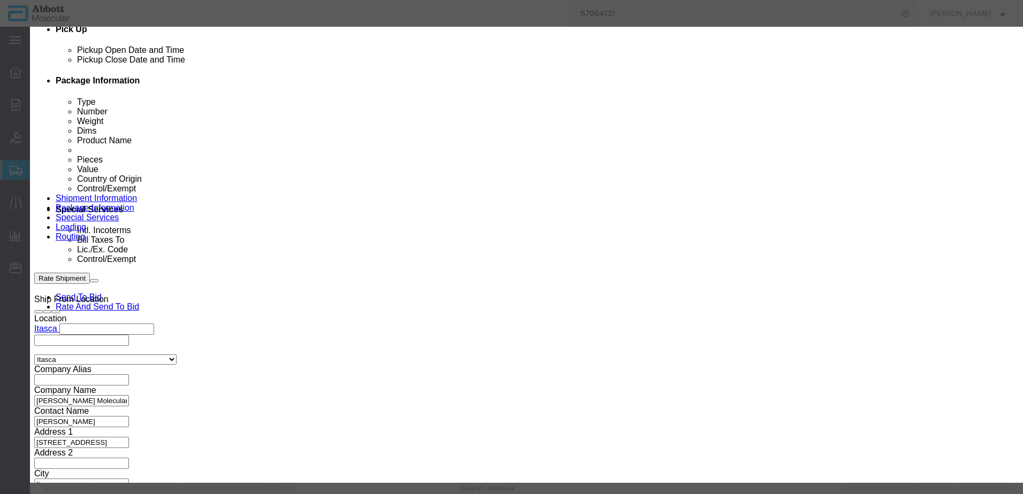
scroll to position [506, 0]
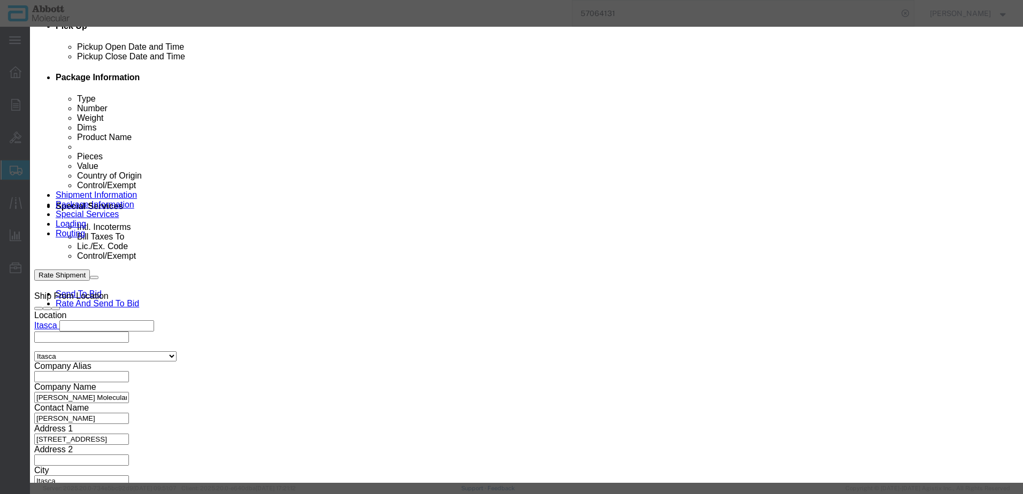
click select "Select Account Type Activity ID Airline Appointment Number ASN Batch Number Bil…"
click button "Save & Add Another"
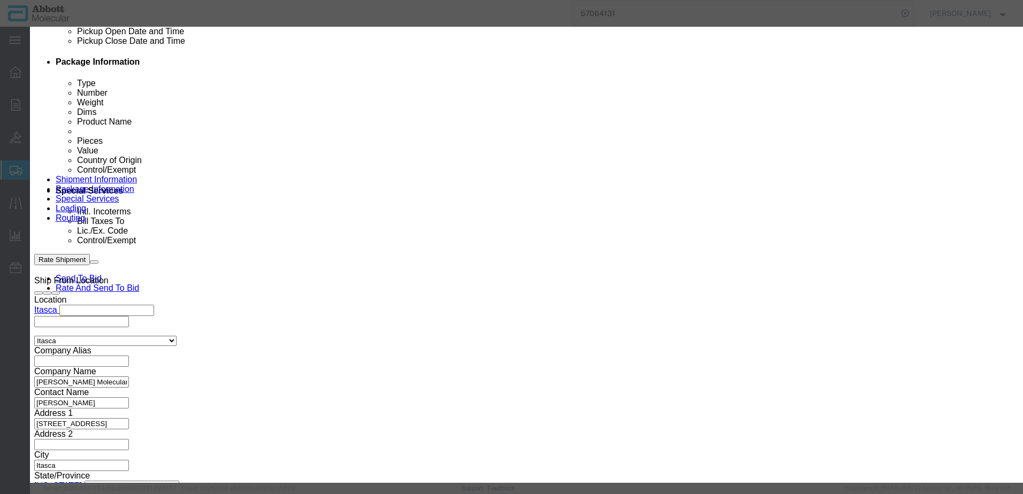
click input "text"
click strong "56-190039"
drag, startPoint x: 258, startPoint y: 396, endPoint x: 0, endPoint y: 407, distance: 258.6
click button "Save & Add Another"
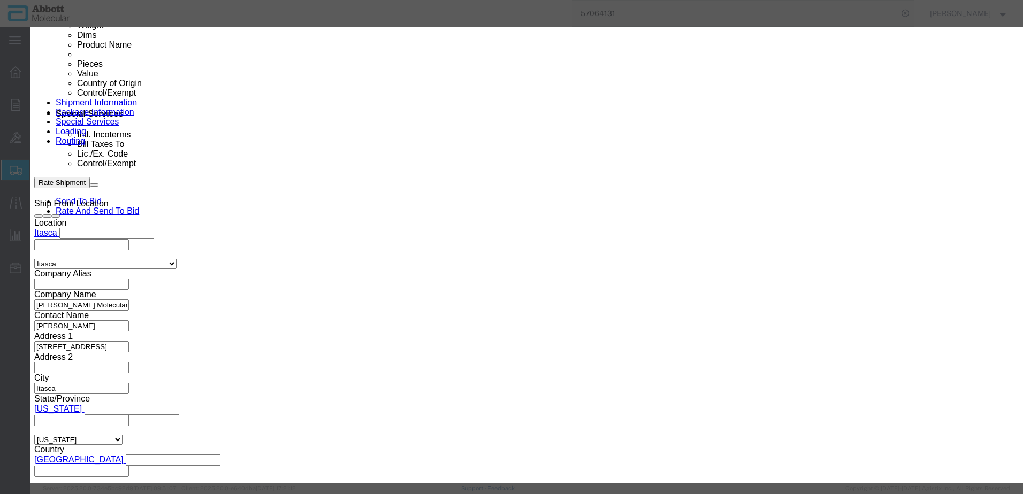
click input "text"
click td "Model: 56-190040"
click button "Save & Add Another"
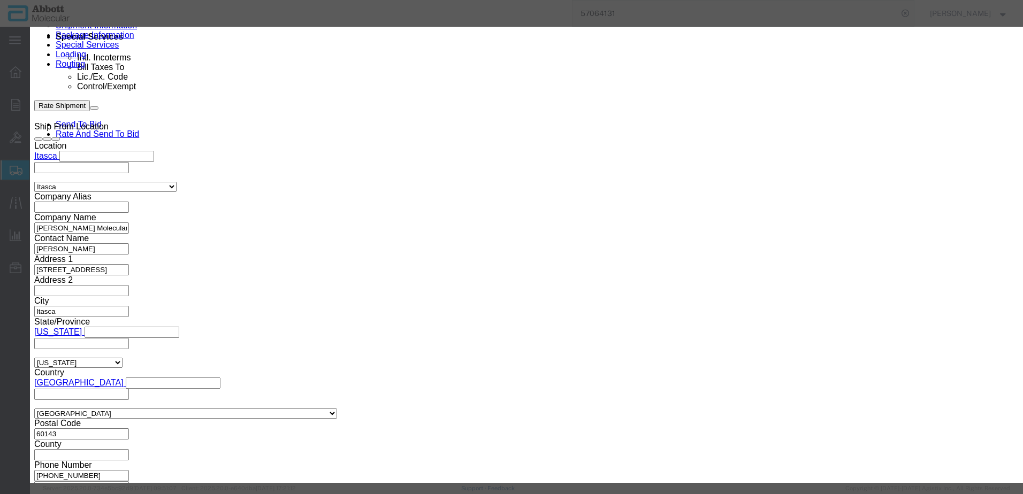
click input "text"
click strong "56-190042"
click button "Save & Add Another"
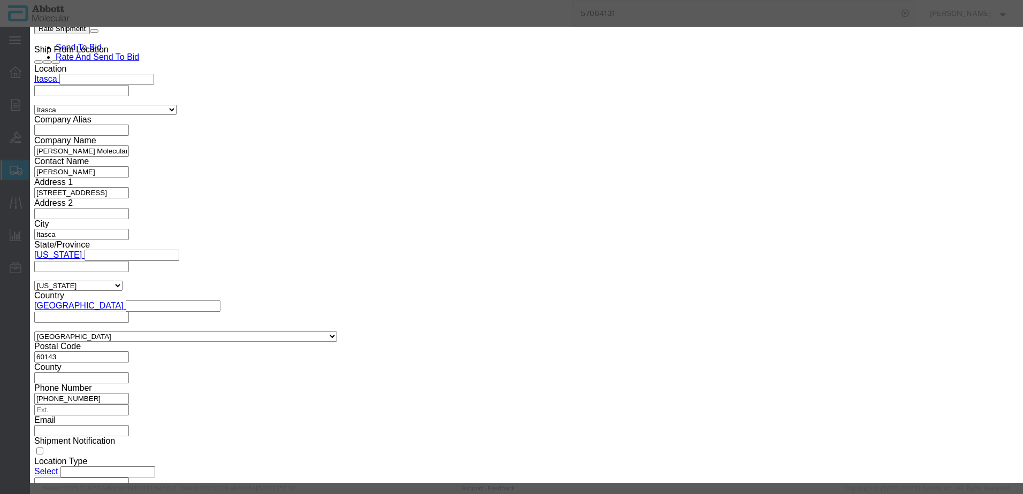
click div "Commodity library Product Name 56-190042 Pieces Select Bag Barrels 100Board Fee…"
click input "text"
click strong "56-270061"
click button "Save & Add Another"
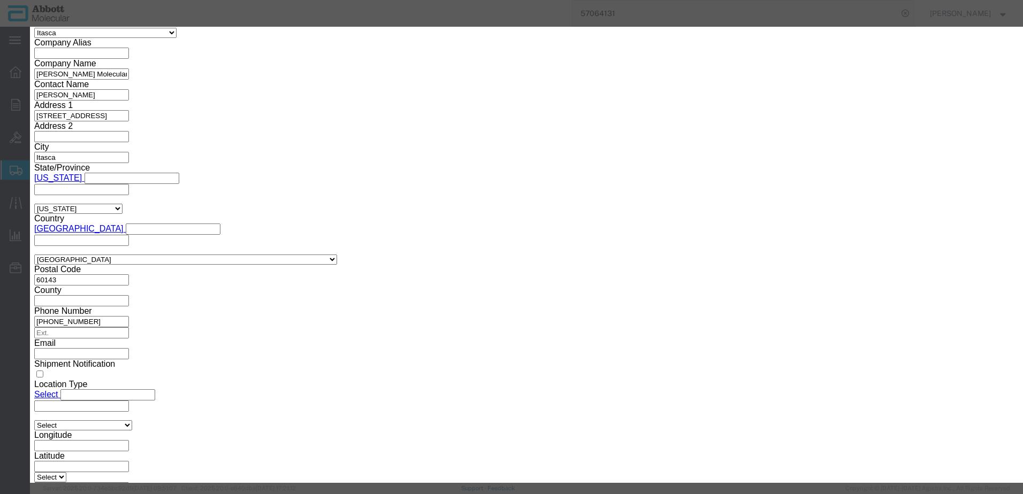
click input "text"
click strong "56-110079"
drag, startPoint x: 623, startPoint y: 175, endPoint x: 623, endPoint y: 182, distance: 7.5
click select "Select Account Type Activity ID Airline Appointment Number ASN Batch Number Bil…"
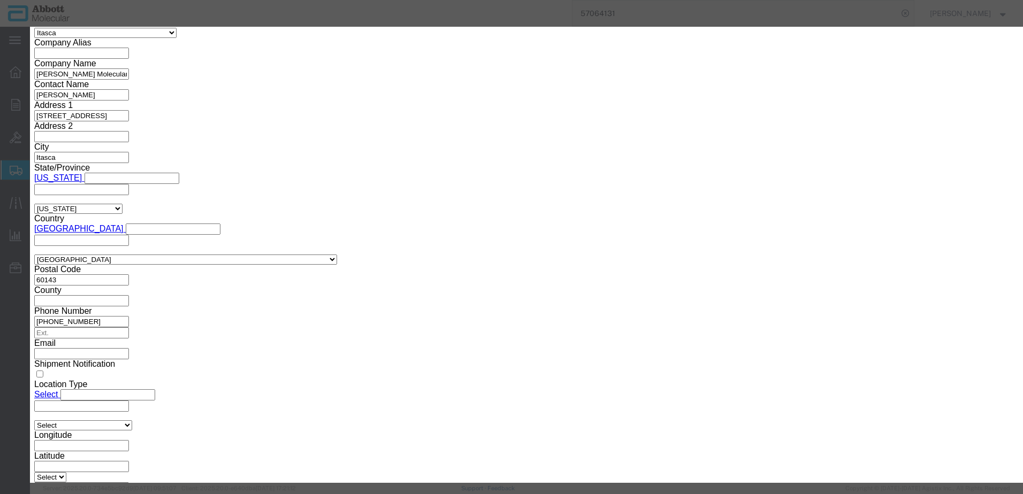
click button "Save & Add Another"
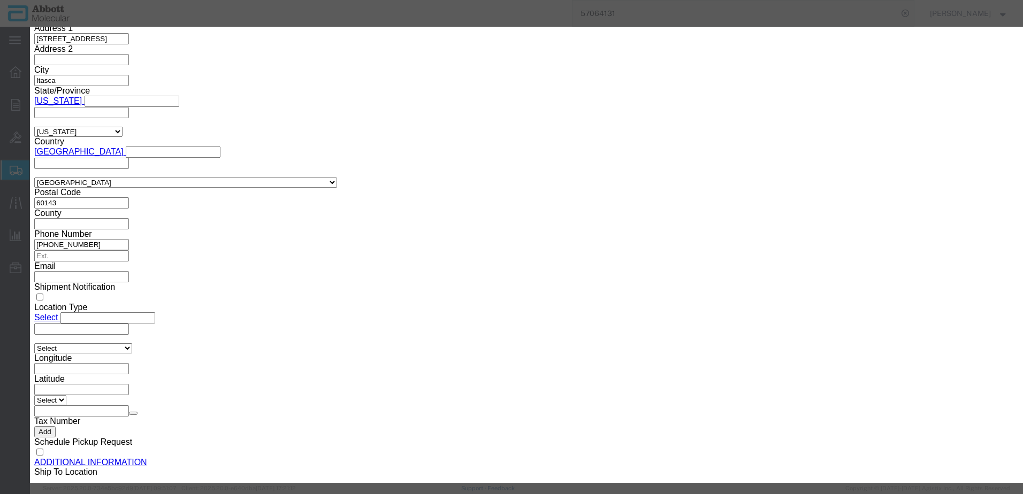
scroll to position [178, 0]
click button "Save & Close"
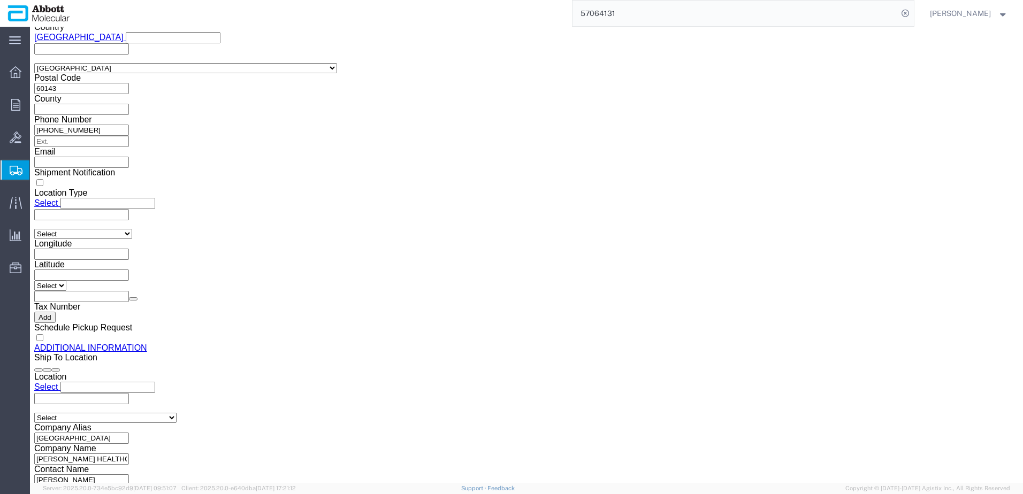
scroll to position [1037, 0]
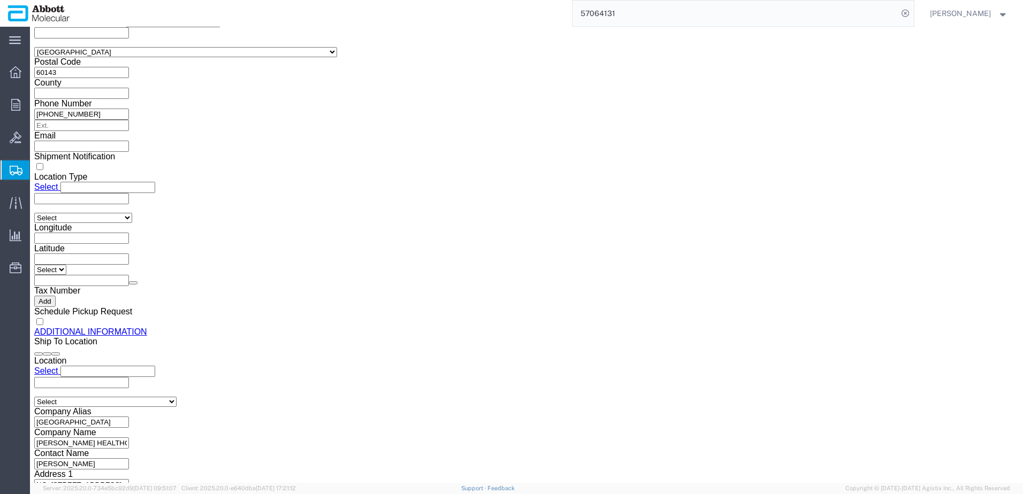
click dd
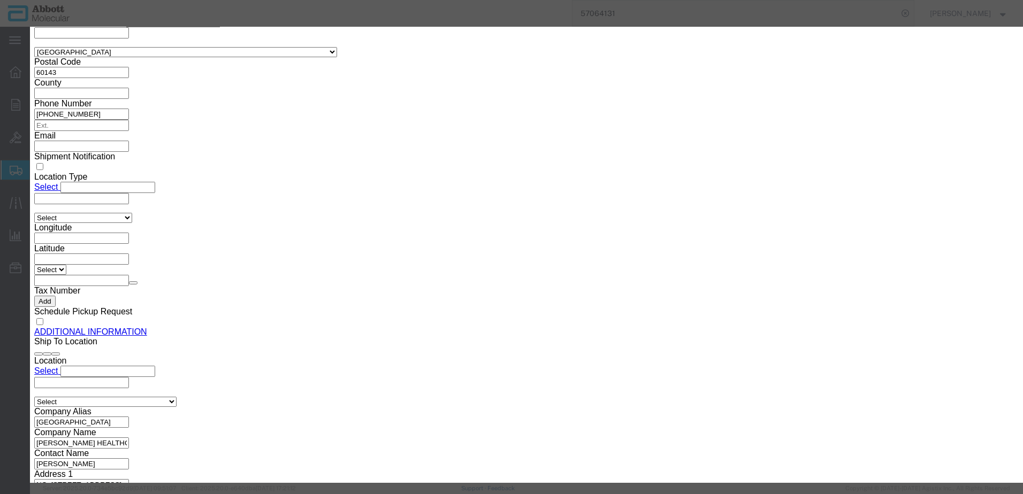
click button "Close"
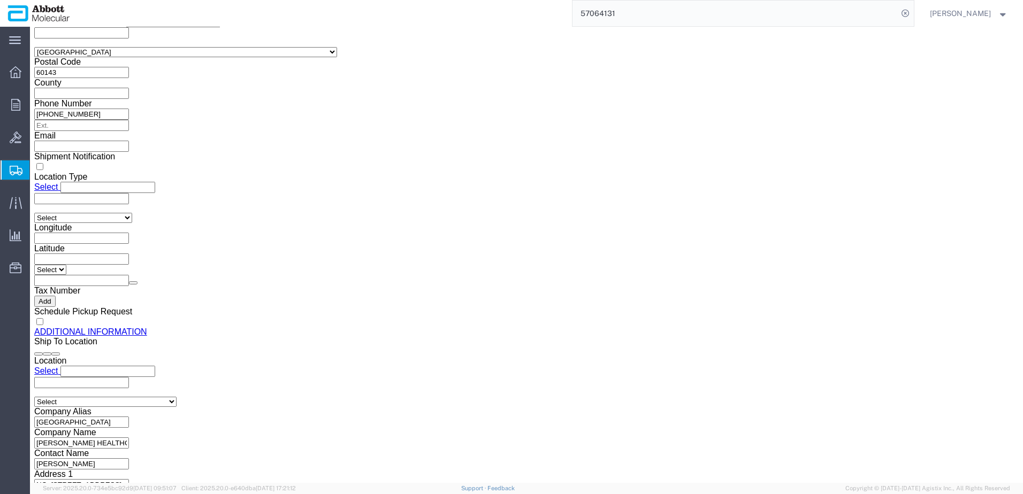
click link "Delete this content"
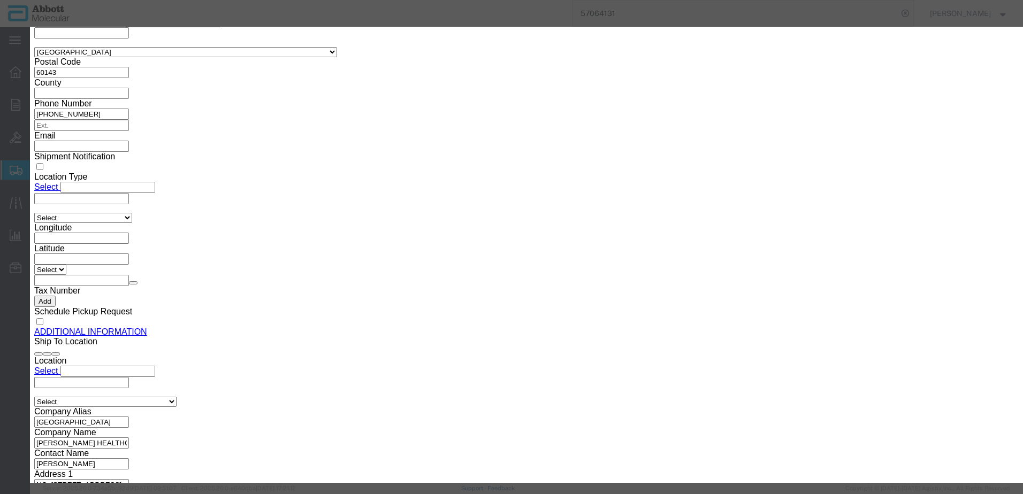
click button "Yes"
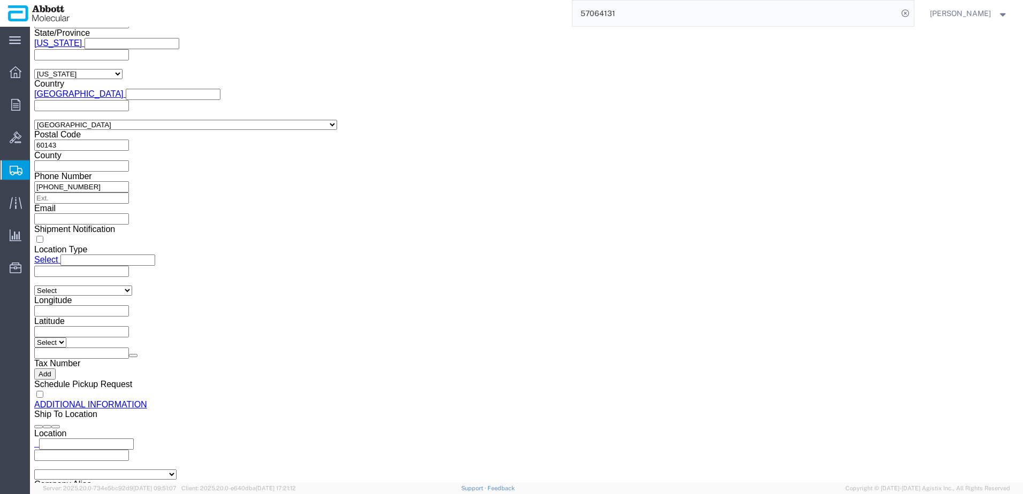
scroll to position [968, 0]
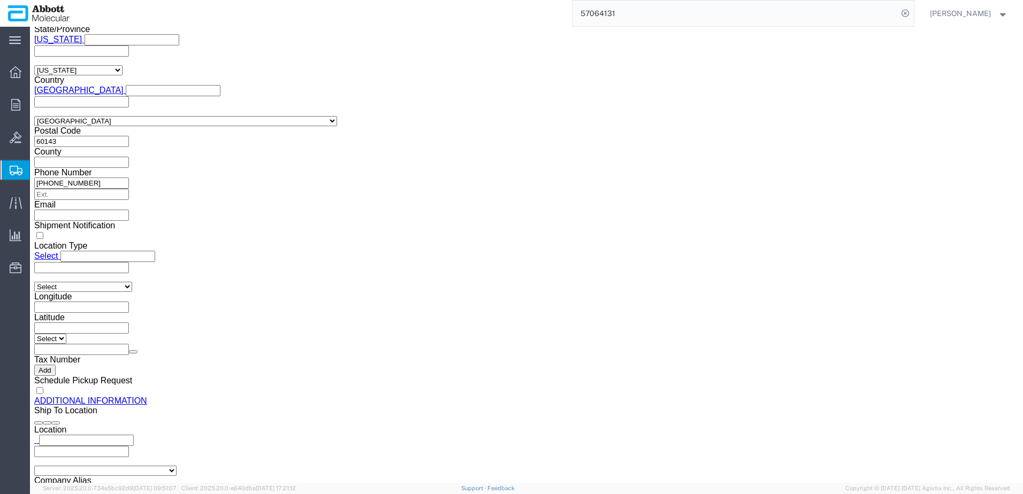
click button "Continue"
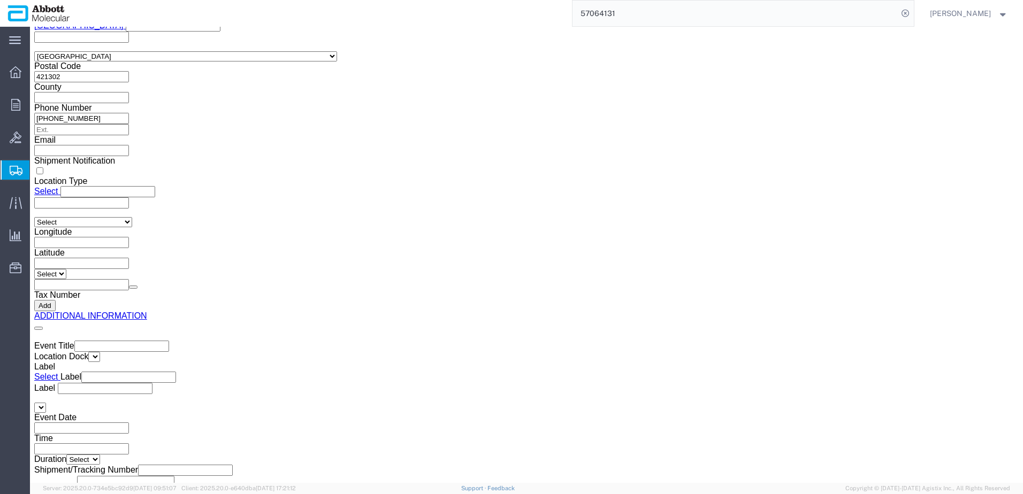
click button "Upload"
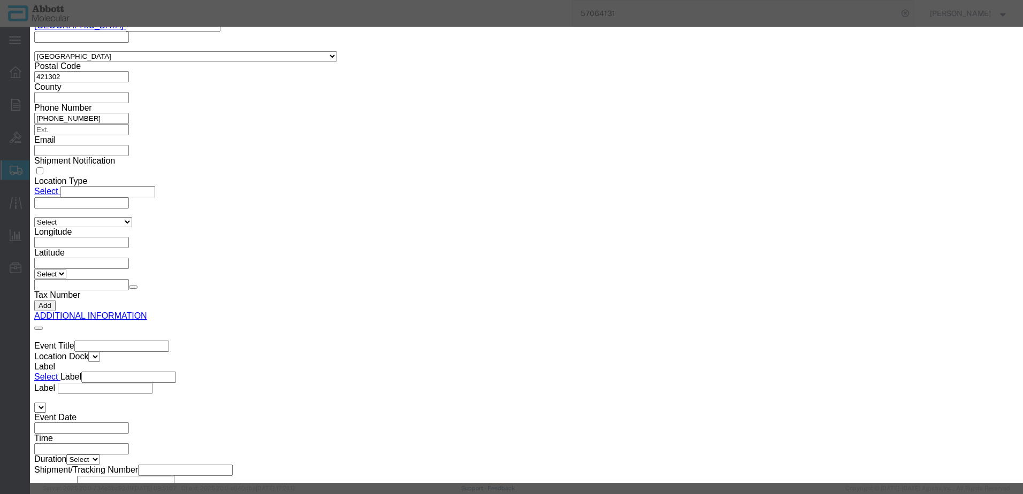
click button "Browse"
click button "Upload"
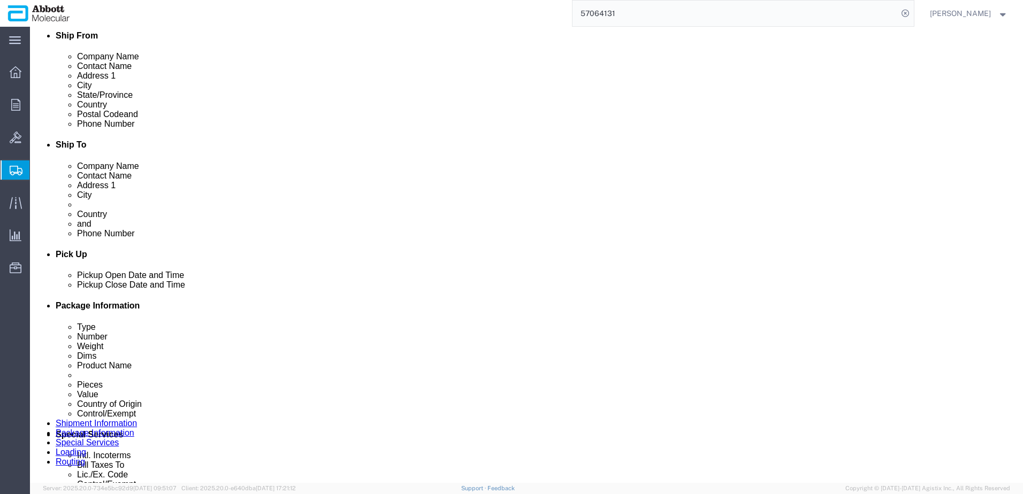
scroll to position [272, 0]
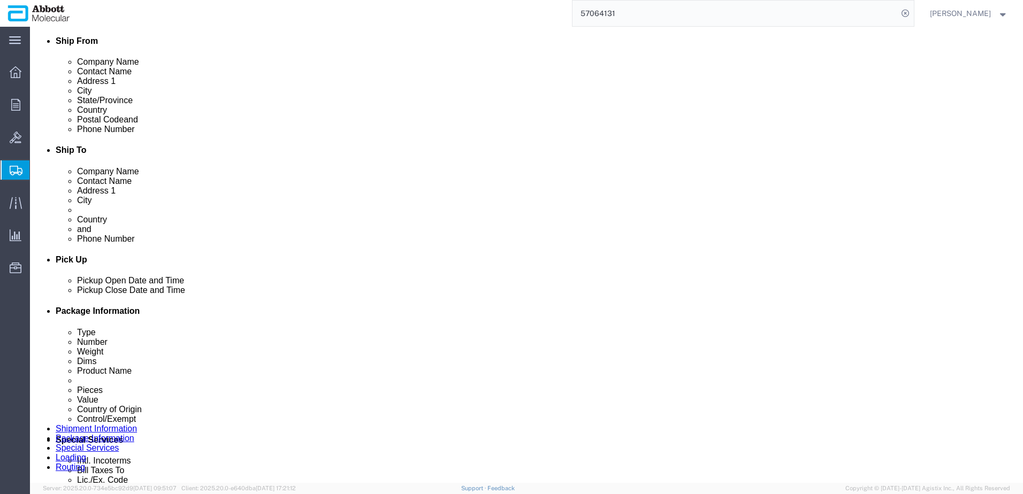
drag, startPoint x: 39, startPoint y: 17, endPoint x: 153, endPoint y: 9, distance: 114.7
click h1 "Shipment 57081985"
copy h1 "Shipment 57081985"
click button "Rate Shipment"
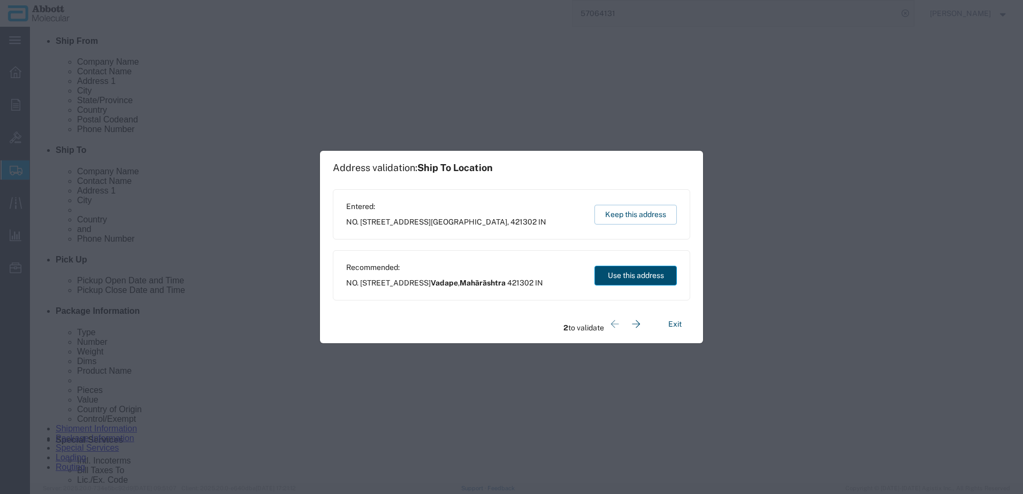
click at [649, 280] on button "Use this address" at bounding box center [635, 276] width 82 height 20
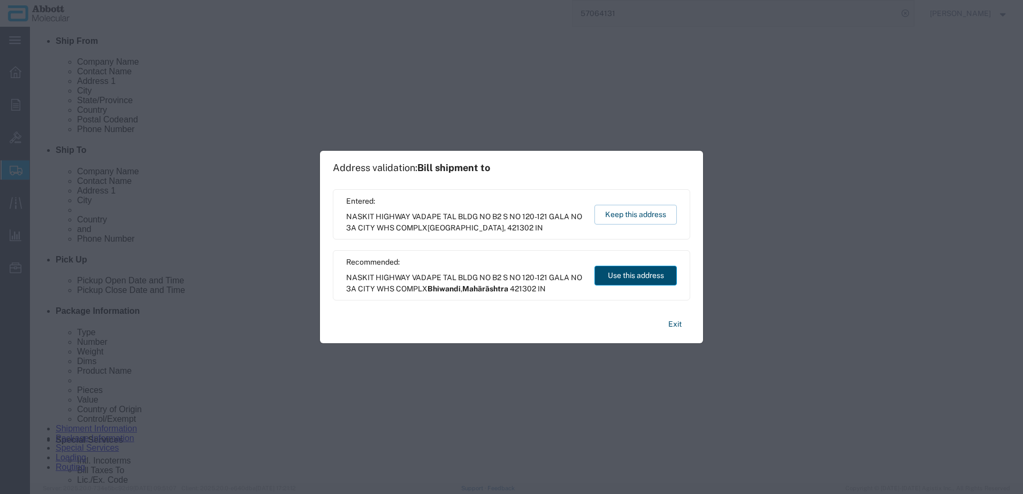
click at [649, 280] on button "Use this address" at bounding box center [635, 276] width 82 height 20
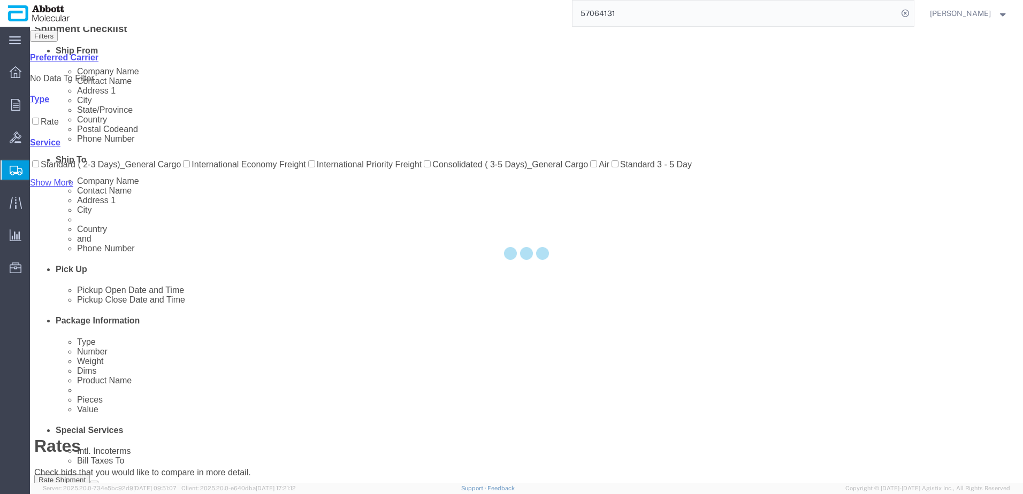
scroll to position [0, 0]
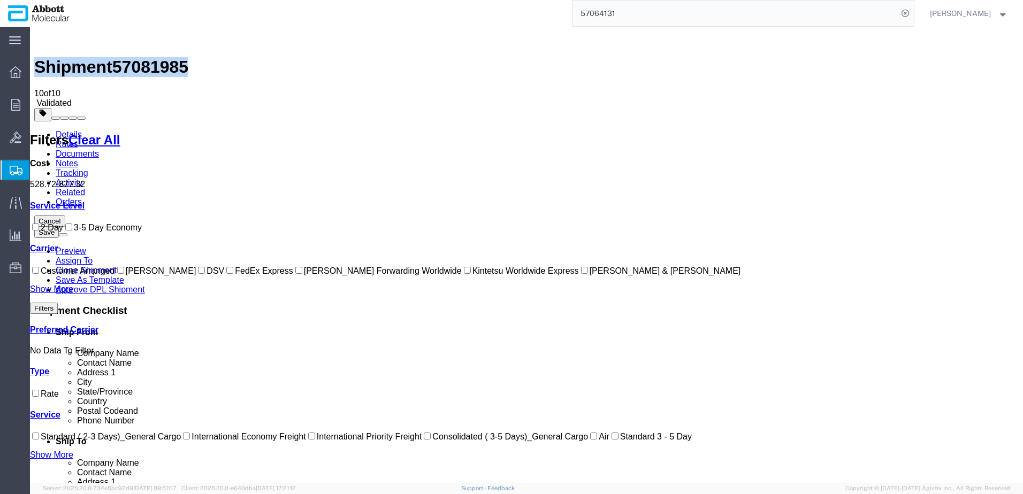
click at [198, 274] on input "DSV" at bounding box center [201, 270] width 7 height 7
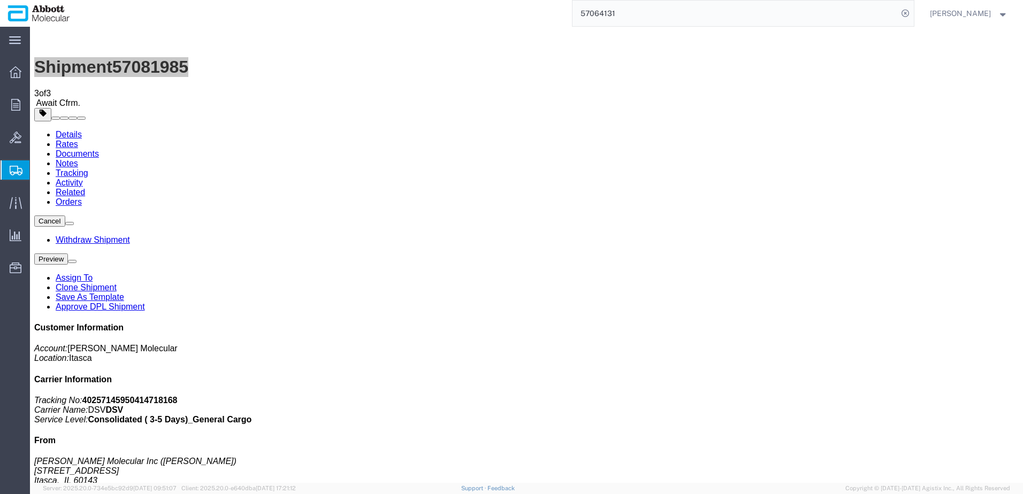
click at [0, 0] on span "Create from Template" at bounding box center [0, 0] width 0 height 0
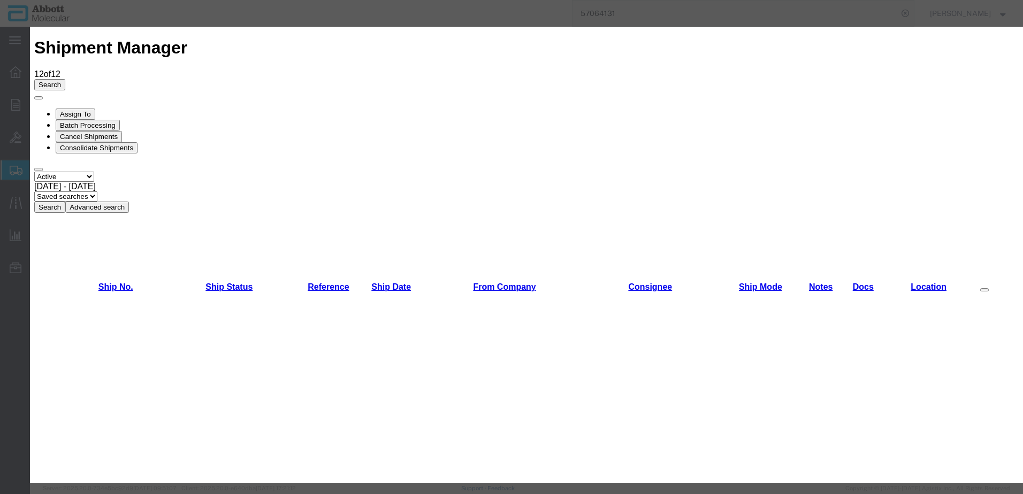
scroll to position [482, 0]
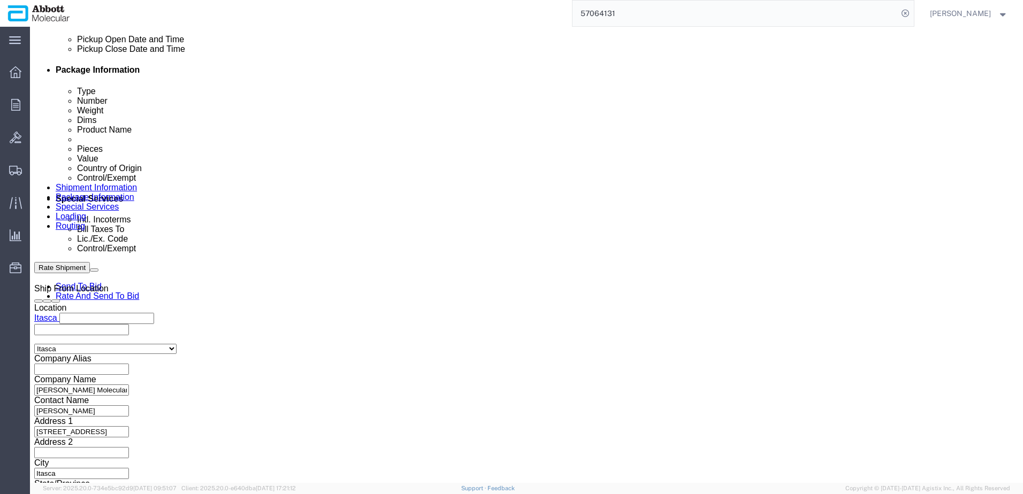
scroll to position [642, 0]
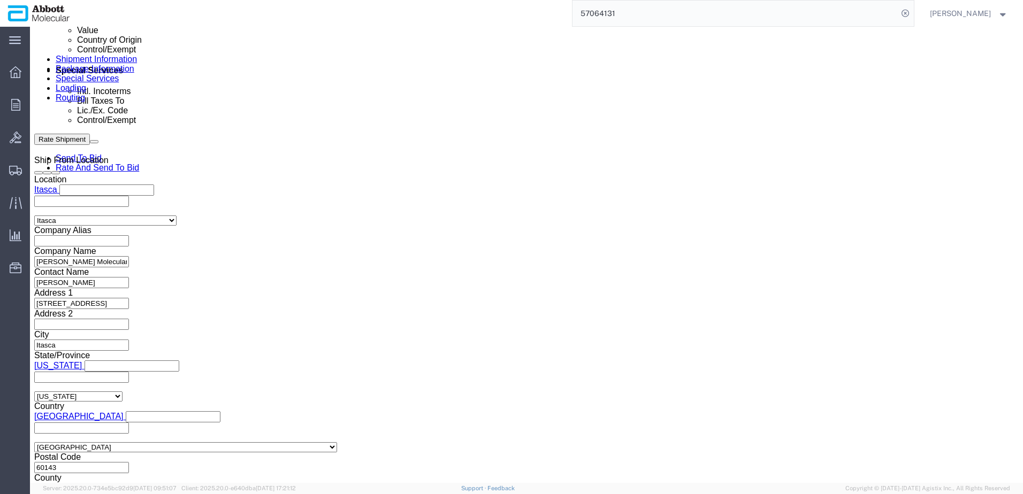
click input "text"
paste input "918158238"
click button "Add reference"
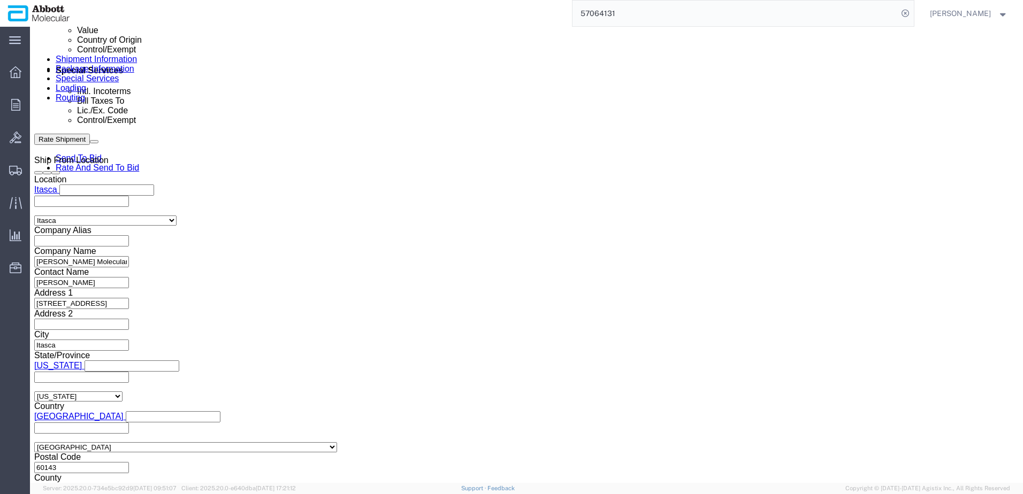
click input "918158240"
paste input "918160771"
drag, startPoint x: 187, startPoint y: 189, endPoint x: 35, endPoint y: 188, distance: 151.9
click div "Select Account Type Activity ID Airline Appointment Number ASN Batch Request # …"
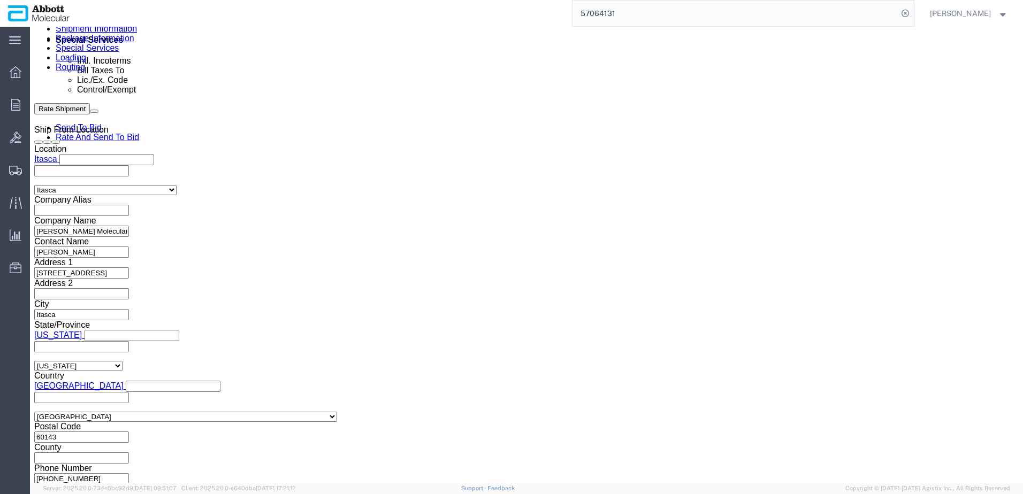
scroll to position [689, 0]
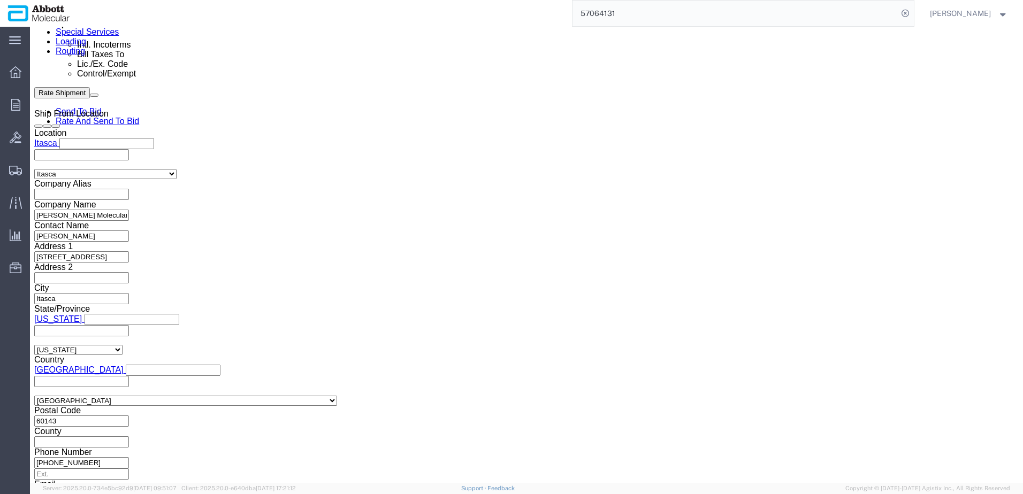
click button "Continue"
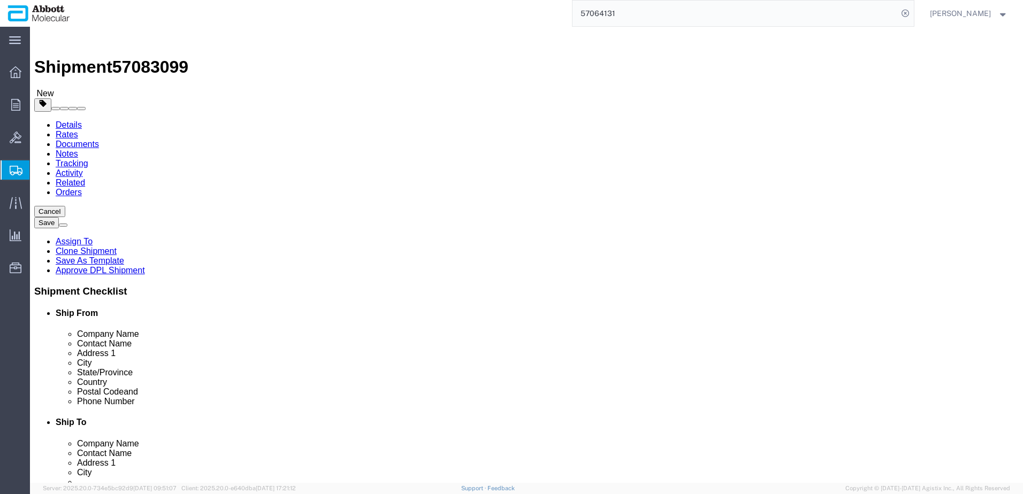
drag, startPoint x: 168, startPoint y: 186, endPoint x: 171, endPoint y: 193, distance: 7.7
click select "Select Box (B) Box (C) Box (D) Cardboard Box(es) Crate (Instrument) Crate(s) En…"
click input "checkbox"
click link "Add Package"
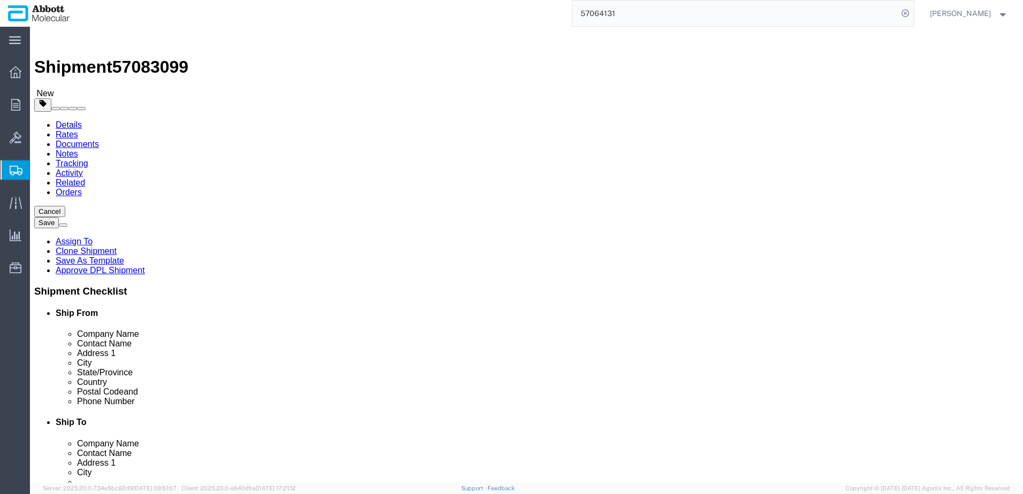
drag, startPoint x: 583, startPoint y: 187, endPoint x: 583, endPoint y: 193, distance: 5.9
click select "Select Box (B) Box (C) Box (D) Cardboard Box(es) Crate (Instrument) Crate(s) En…"
click input "checkbox"
click link "Add Package"
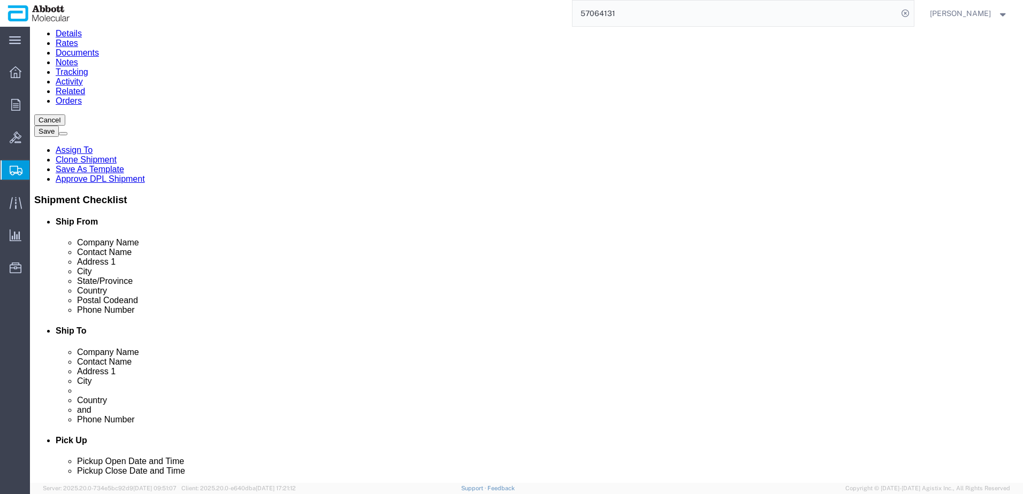
scroll to position [193, 0]
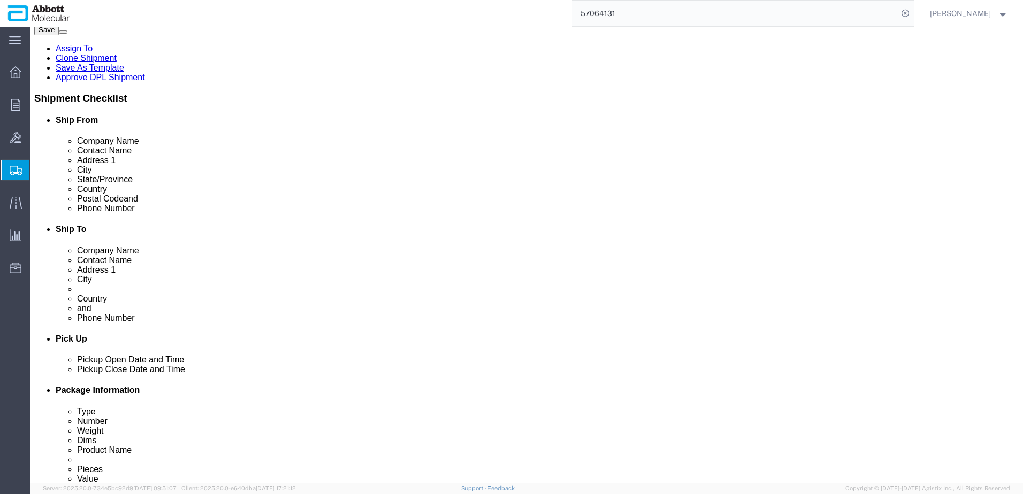
click select "Select Box (B) Box (C) Box (D) Cardboard Box(es) Crate (Instrument) Crate(s) En…"
click input "checkbox"
drag, startPoint x: 175, startPoint y: 319, endPoint x: 73, endPoint y: 318, distance: 102.7
click div "Weight 0.00 Select kgs lbs Ship. t°"
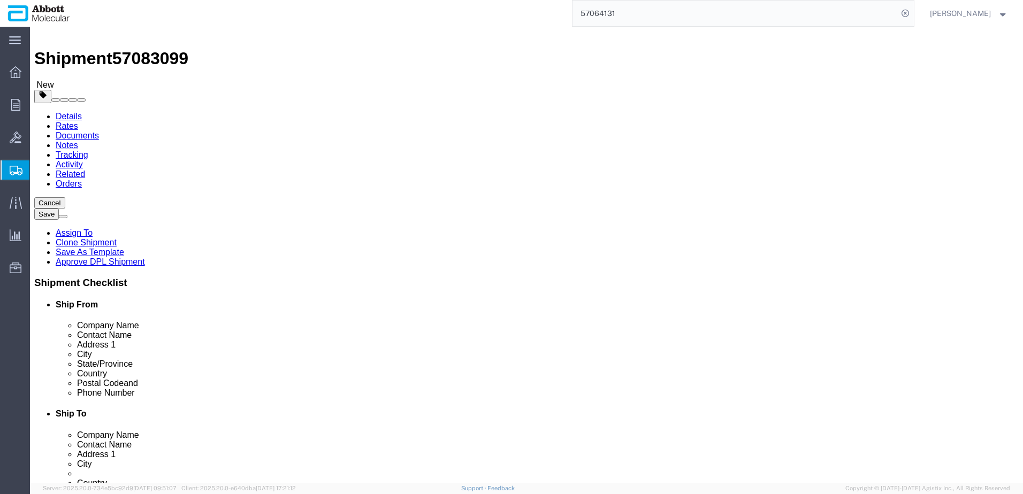
scroll to position [0, 0]
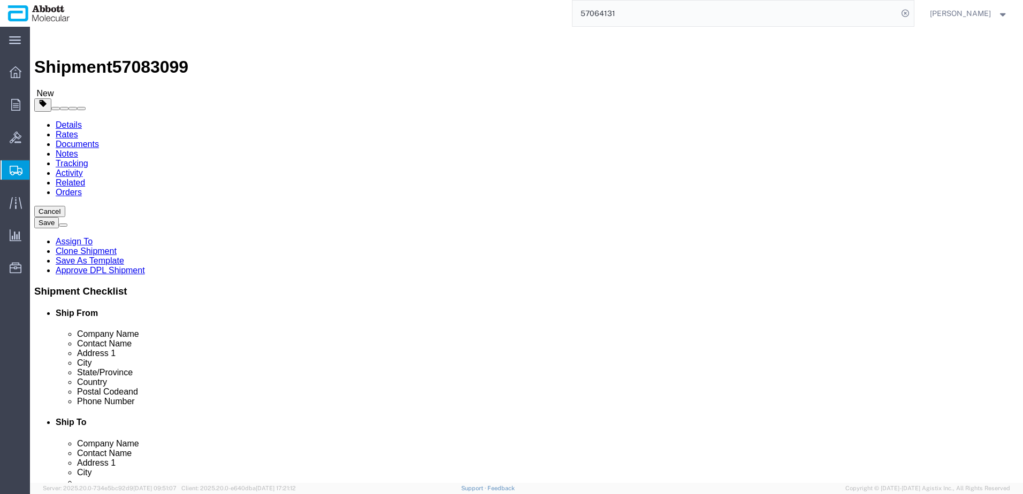
drag, startPoint x: 170, startPoint y: 269, endPoint x: 141, endPoint y: 267, distance: 28.4
click div "0.00 Select kgs lbs"
click div "Shipment Information Package Information Special Services Loading Routing"
drag, startPoint x: 146, startPoint y: 268, endPoint x: 47, endPoint y: 268, distance: 99.5
click div "Weight 0.00 Select kgs lbs Ship. t°"
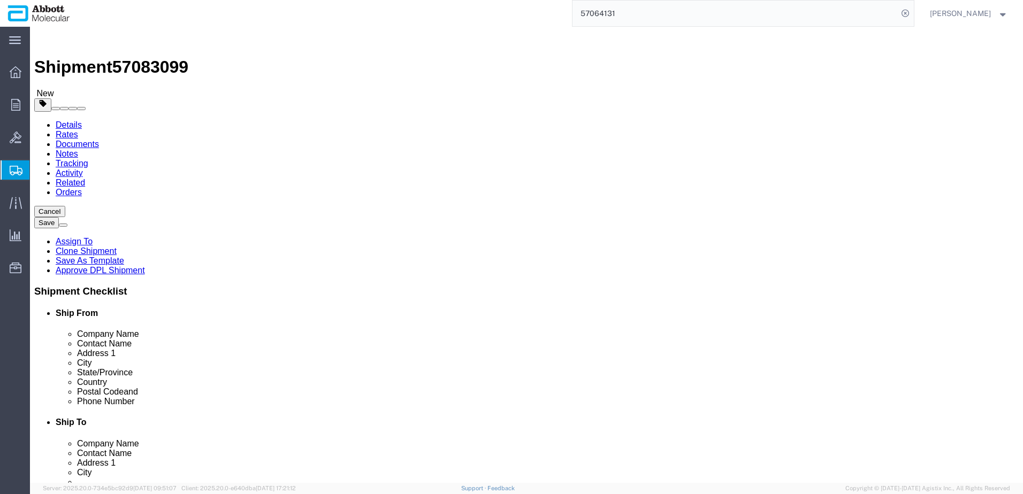
click input "0.00"
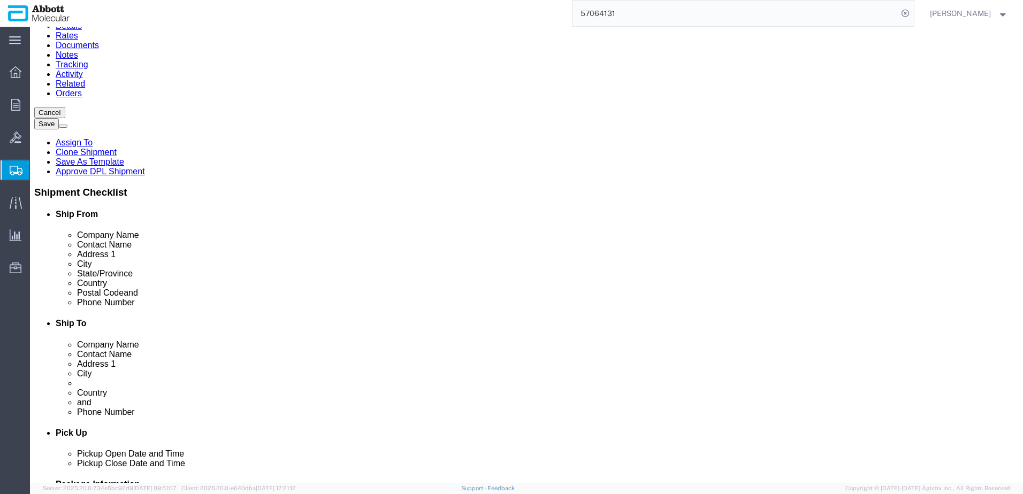
scroll to position [54, 0]
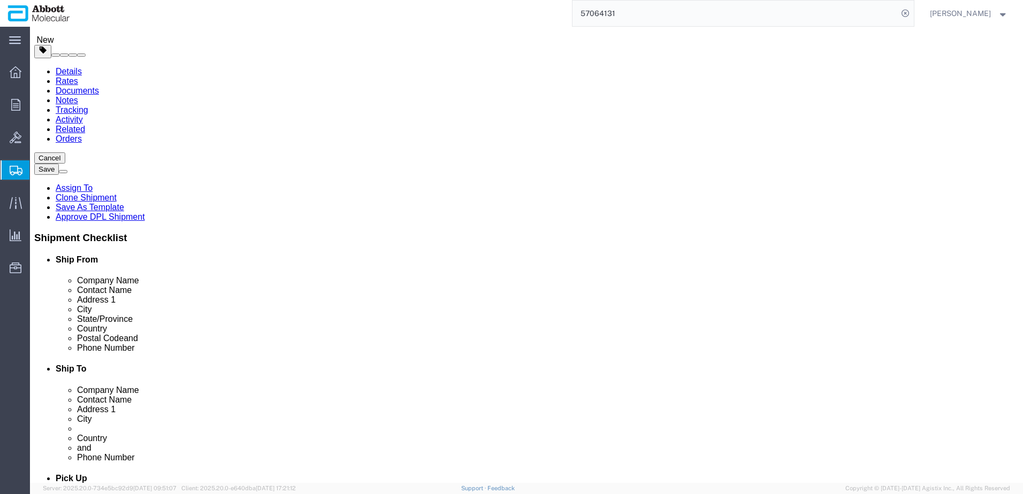
click input "0.00"
drag, startPoint x: 565, startPoint y: 215, endPoint x: 479, endPoint y: 217, distance: 86.2
click div "Weight 0.00 Select kgs lbs Ship. t°"
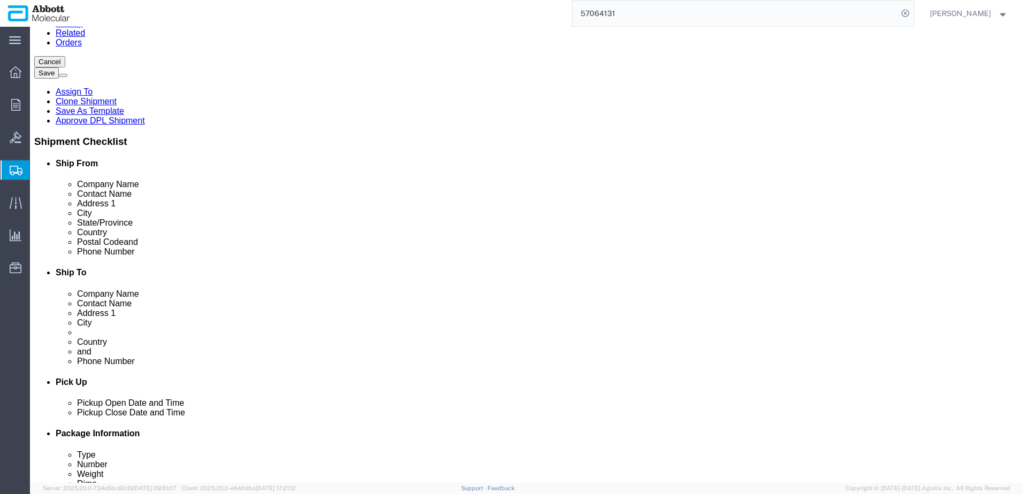
scroll to position [161, 0]
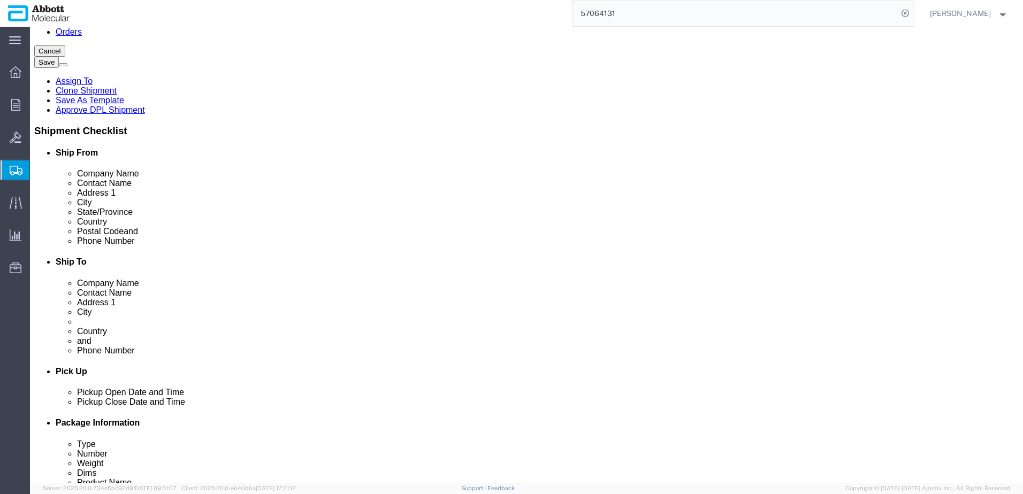
click link "Add Content"
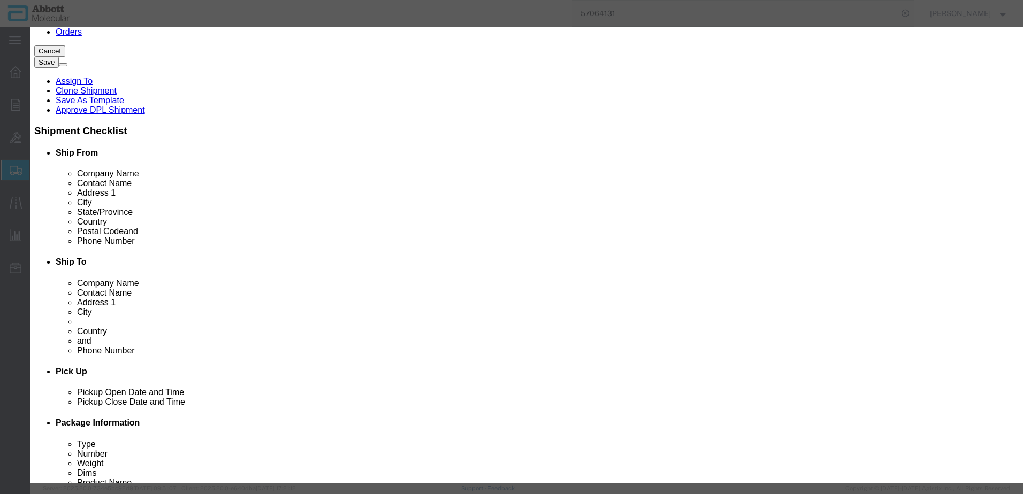
click input "text"
drag, startPoint x: 368, startPoint y: 82, endPoint x: 180, endPoint y: 87, distance: 187.3
click div "Product Name 04N4910"
click textarea
click input "text"
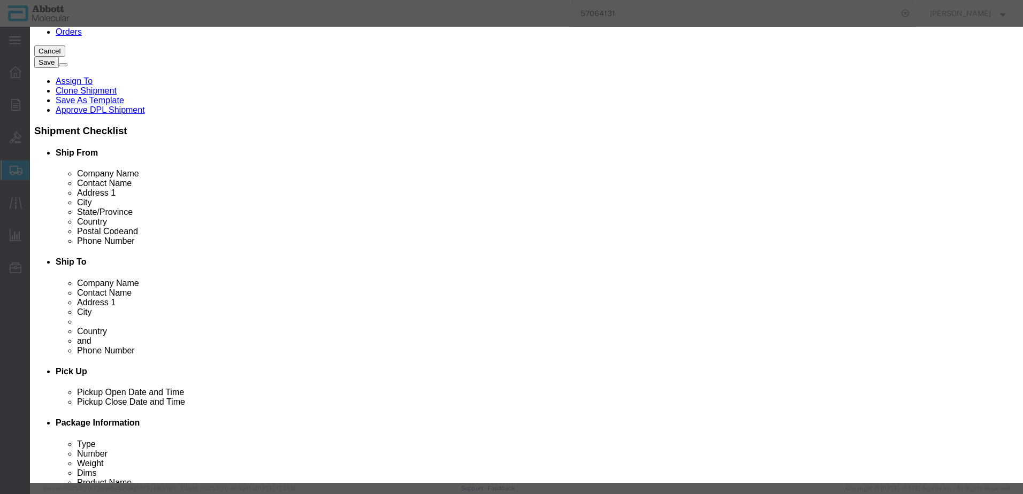
click span "Name: 09N4901 Sku: 09N4901 Model: 09N4901 Description: Alinity m LRV Tube"
click td "Name: 09N4901"
click select "Select Account Type Activity ID Airline Appointment Number ASN Batch Number Bil…"
click button "Save & Add Another"
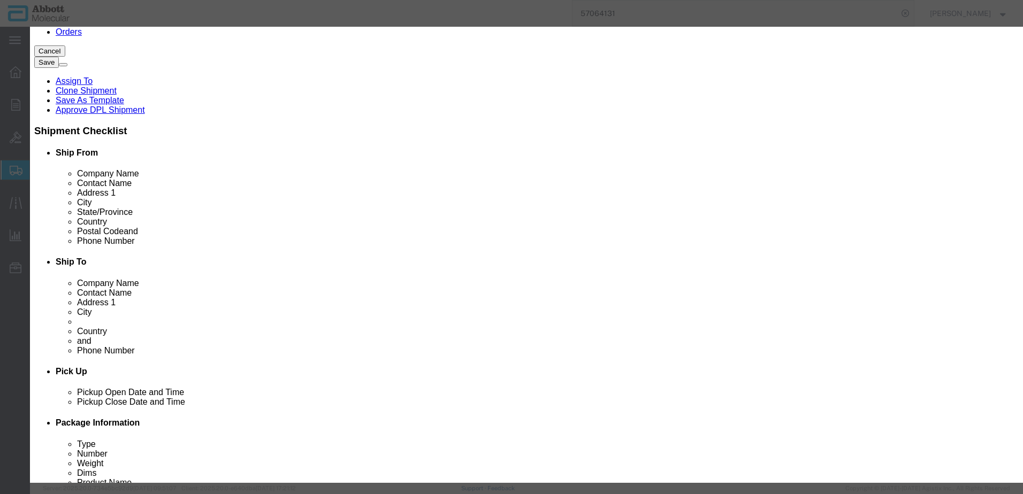
click input "text"
click strong "09N4910"
click select "Select Account Type Activity ID Airline Appointment Number ASN Batch Number Bil…"
click button "Save & Add Another"
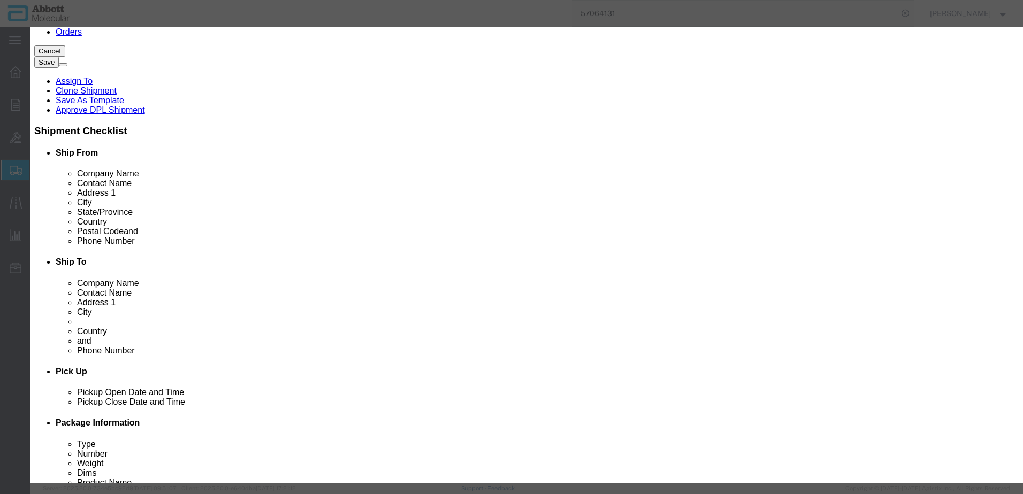
scroll to position [168, 0]
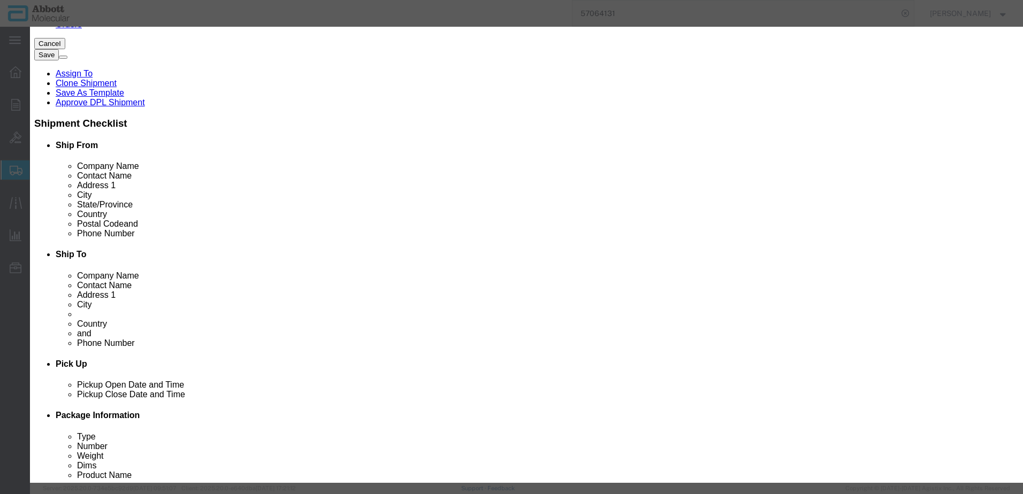
click input "text"
click td "Name: 09N2602"
click select "Select Account Type Activity ID Airline Appointment Number ASN Batch Number Bil…"
click button "Save & Close"
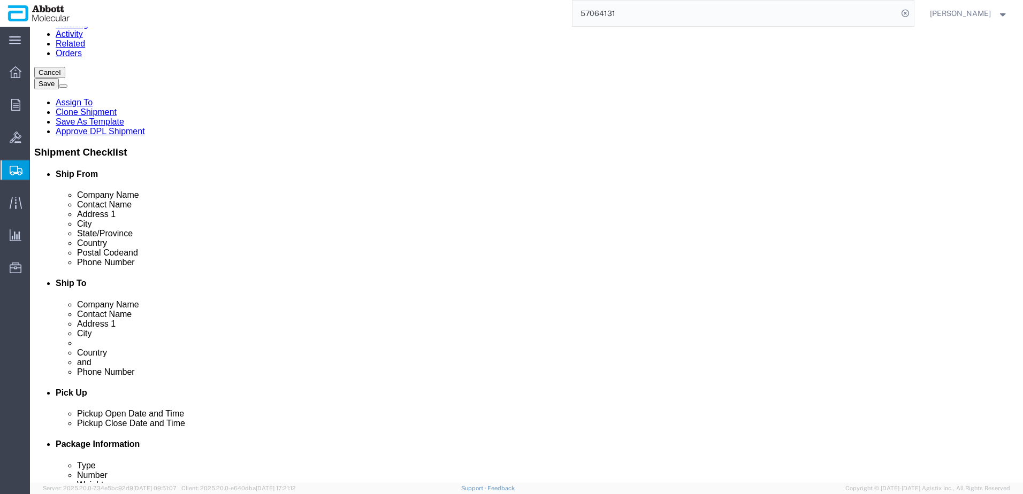
scroll to position [114, 0]
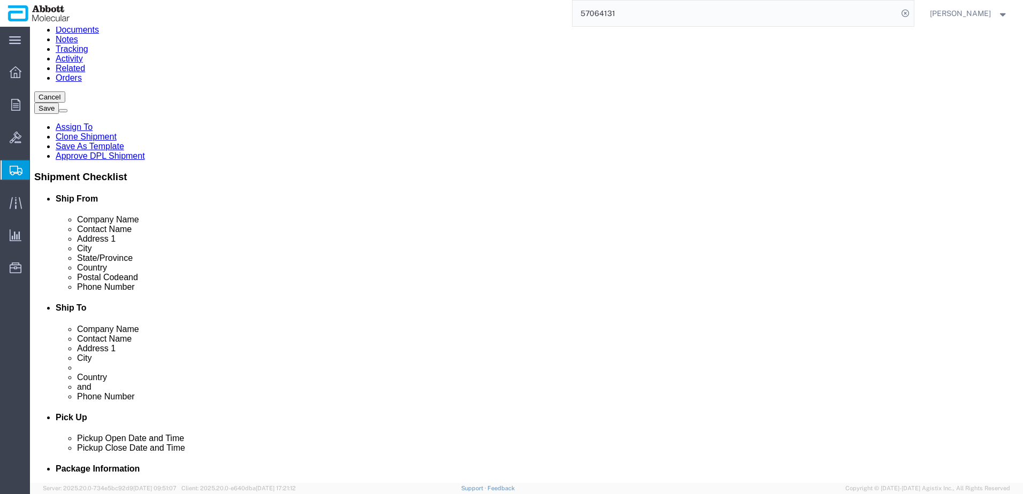
click link "Add Content"
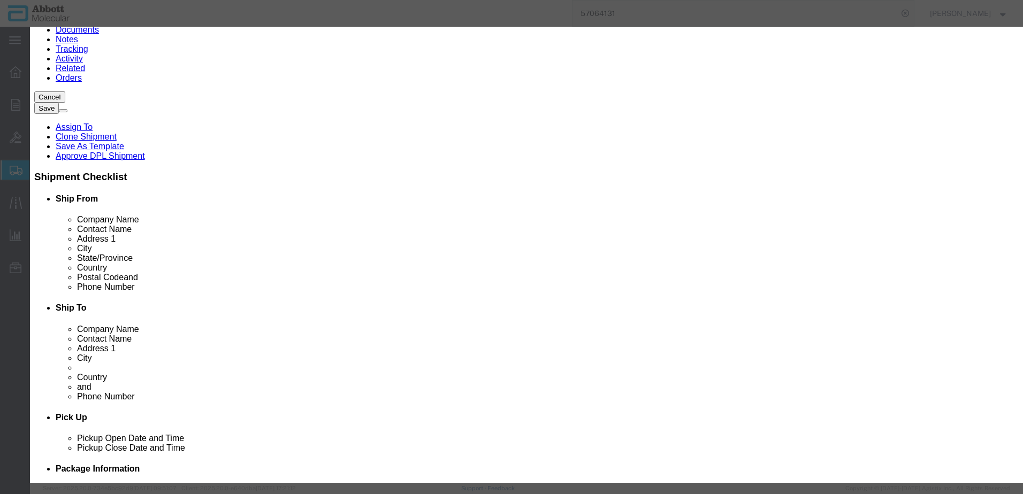
click input "text"
drag, startPoint x: 410, startPoint y: 101, endPoint x: 0, endPoint y: 192, distance: 419.9
click td "Name: 09N4913"
click select "Select Account Type Activity ID Airline Appointment Number ASN Batch Number Bil…"
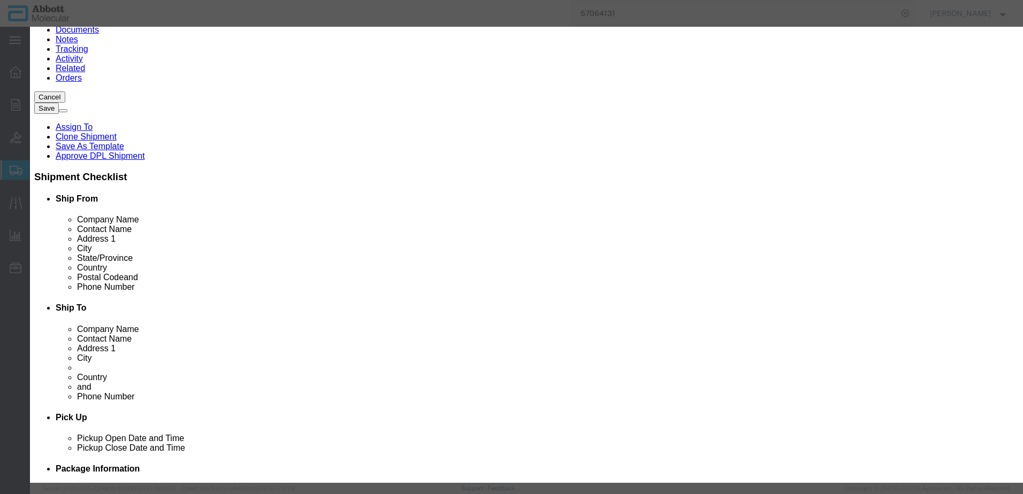
click button "Save & Close"
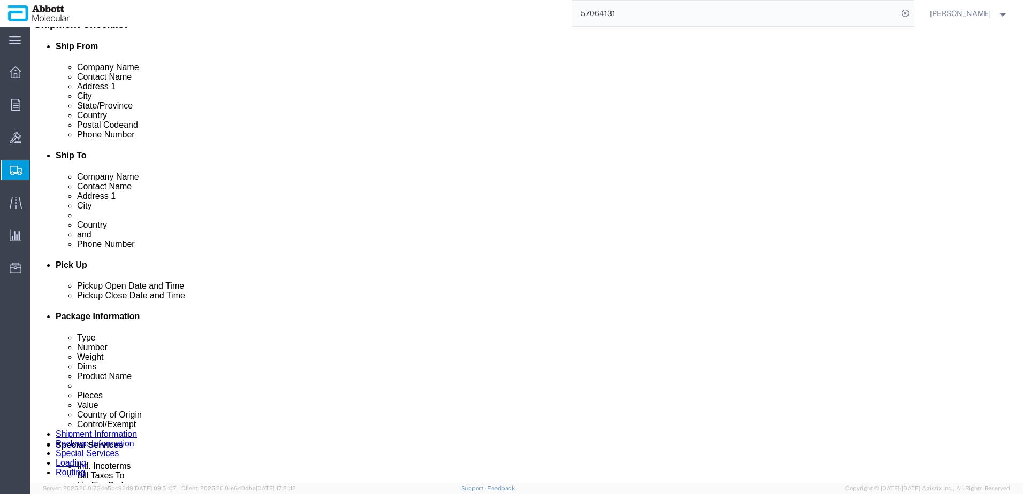
scroll to position [289, 0]
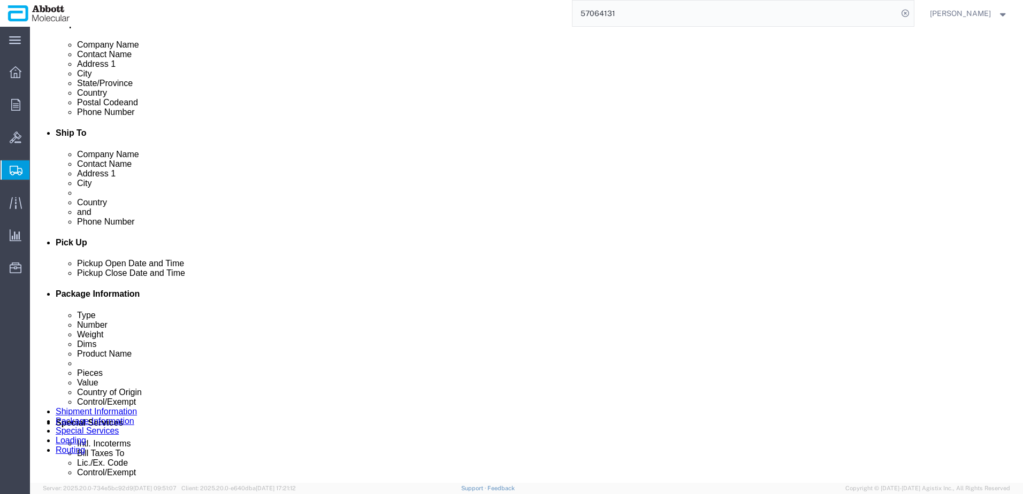
click link "Add Content"
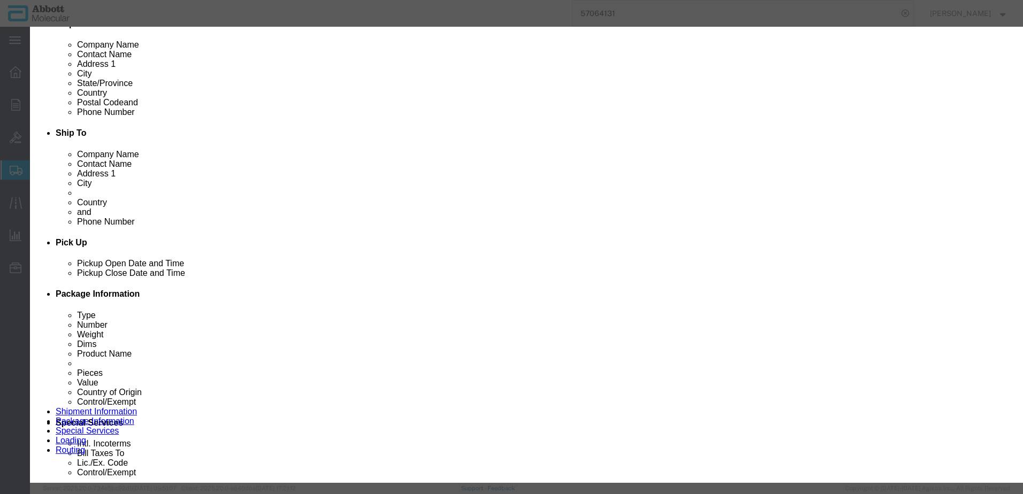
click input "text"
click td "Name: 09N2003"
click select "Select Account Type Activity ID Airline Appointment Number ASN Batch Number Bil…"
click button "Save & Close"
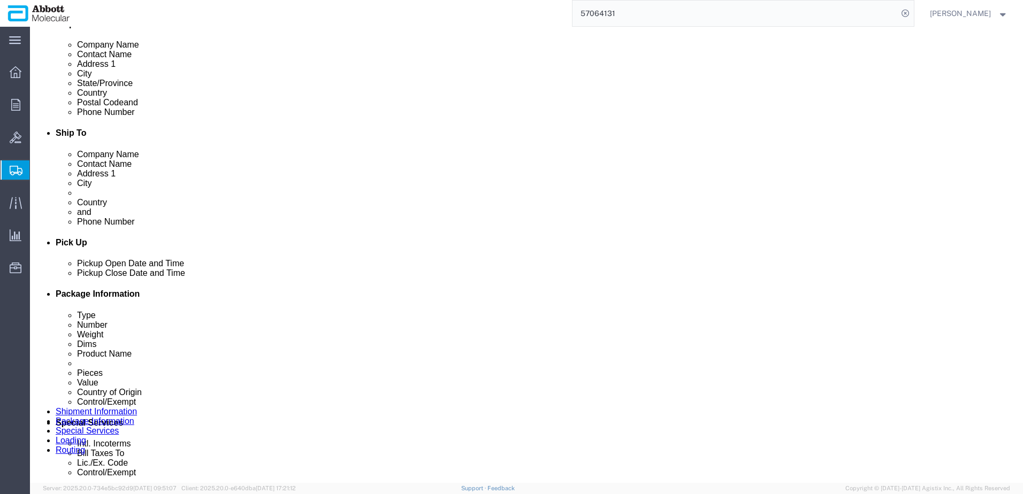
scroll to position [345, 0]
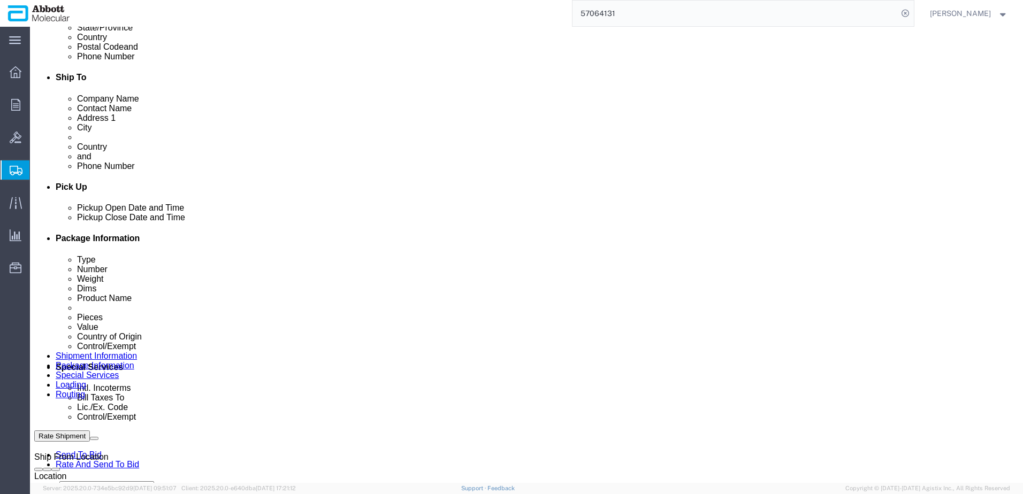
click button "Continue"
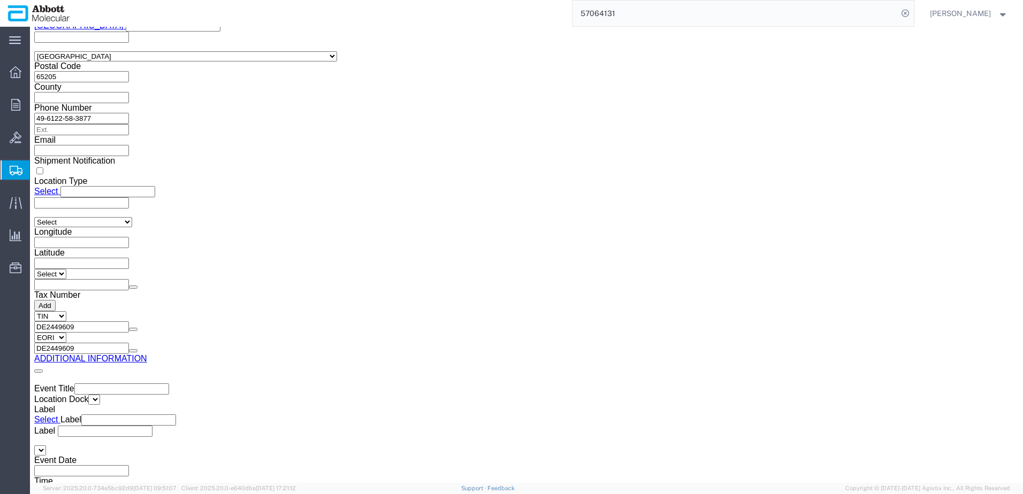
click div "Upload"
click button "Upload"
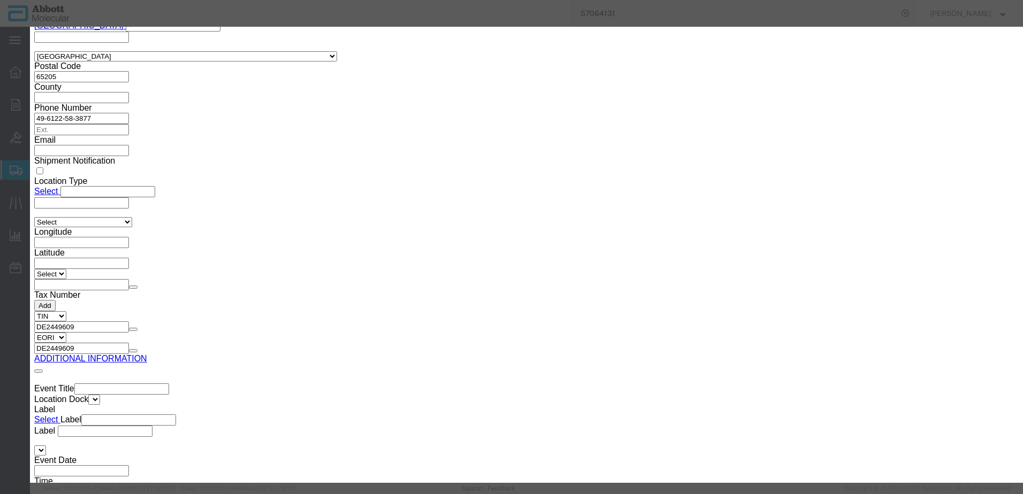
click button "Browse"
drag, startPoint x: 781, startPoint y: 170, endPoint x: 731, endPoint y: 164, distance: 50.2
click button "Upload"
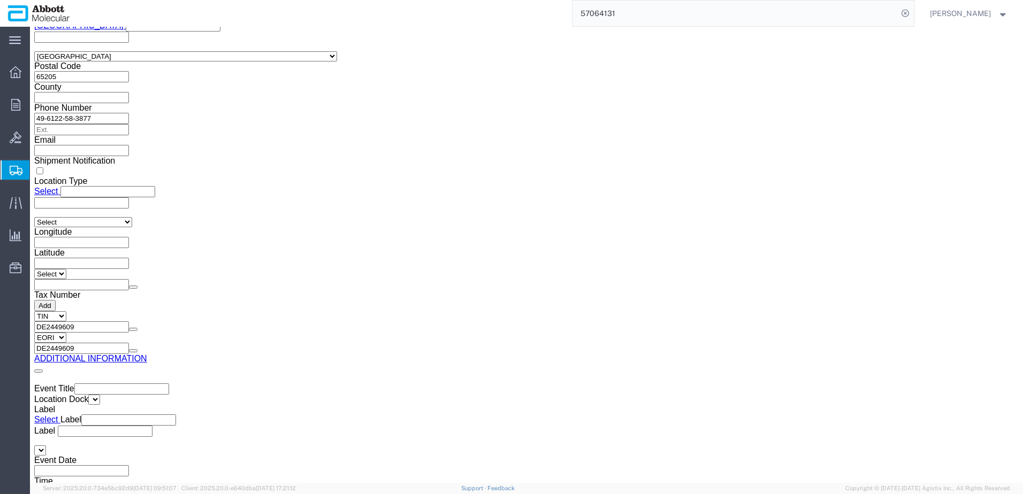
drag, startPoint x: 34, startPoint y: 14, endPoint x: 153, endPoint y: 16, distance: 118.8
click div "Shipment 57083099 New"
copy h1 "Shipment 57083099"
click button "Rate Shipment"
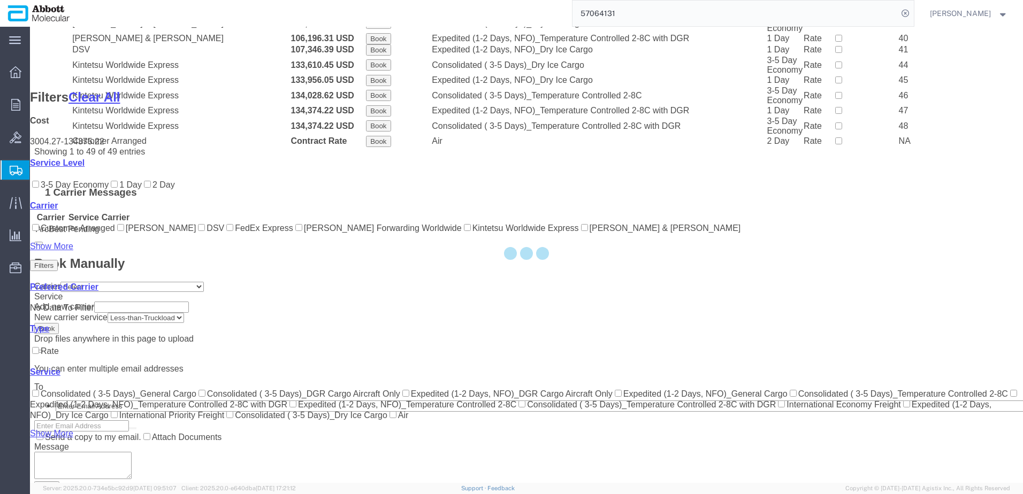
scroll to position [778, 0]
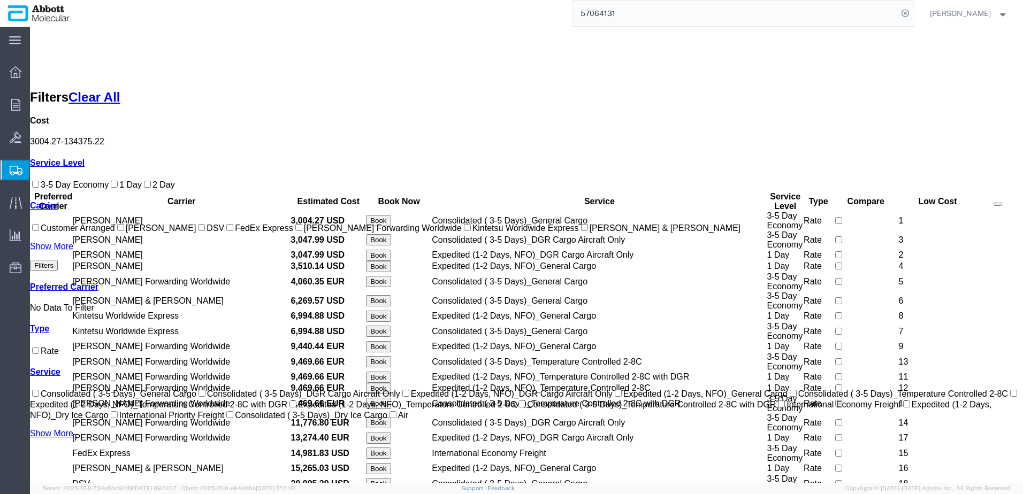
drag, startPoint x: 44, startPoint y: 313, endPoint x: 59, endPoint y: 305, distance: 16.7
click at [295, 231] on input "[PERSON_NAME] Forwarding Worldwide" at bounding box center [298, 227] width 7 height 7
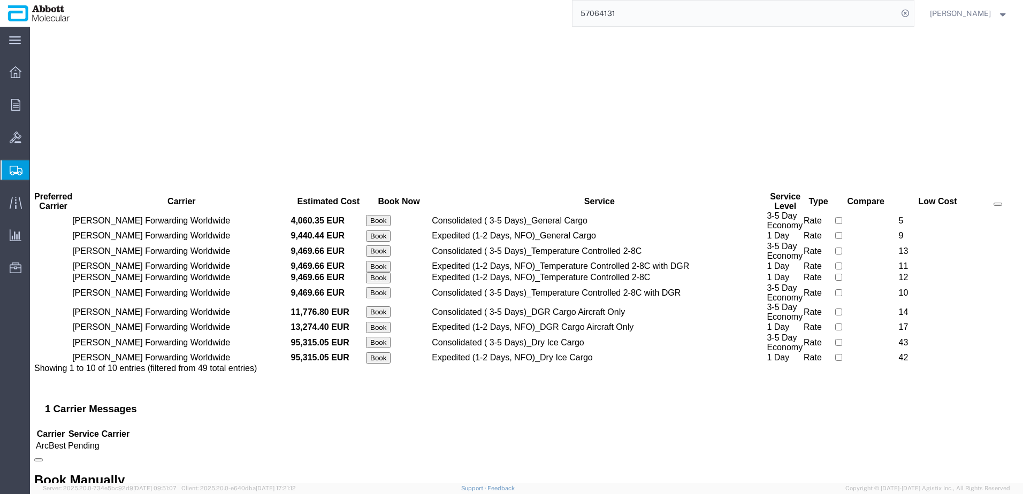
scroll to position [0, 0]
